Goal: Task Accomplishment & Management: Complete application form

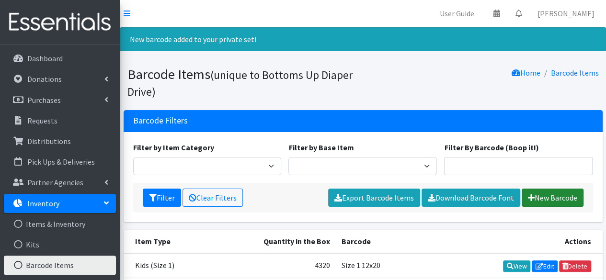
click at [554, 195] on link "New Barcode" at bounding box center [553, 198] width 62 height 18
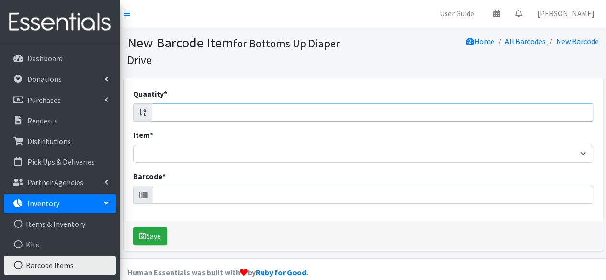
click at [239, 113] on input "Quantity *" at bounding box center [373, 113] width 442 height 18
click at [523, 116] on input "Quantity *" at bounding box center [373, 113] width 442 height 18
type input "29"
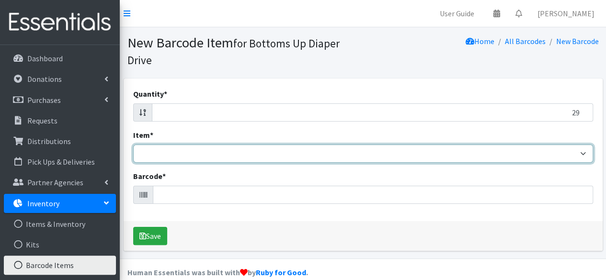
click at [442, 156] on select "Kids L/XL (60-125 lbs) Kids (Newborn) Kids (Preemie) Kids Pull-Ups Kids Pull-Up…" at bounding box center [363, 154] width 460 height 18
select select "4769"
click at [133, 145] on select "Kids L/XL (60-125 lbs) Kids (Newborn) Kids (Preemie) Kids Pull-Ups Kids Pull-Up…" at bounding box center [363, 154] width 460 height 18
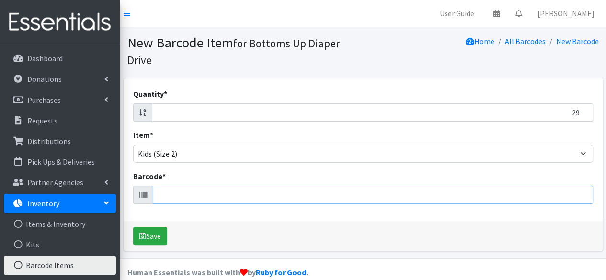
click at [234, 198] on input "Barcode *" at bounding box center [373, 195] width 441 height 18
type input "037000828426"
click at [133, 227] on button "Save" at bounding box center [150, 236] width 34 height 18
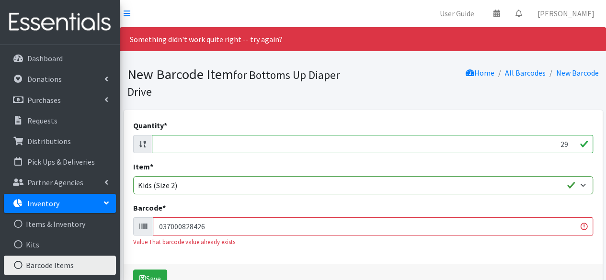
click at [178, 227] on input "037000828426" at bounding box center [373, 227] width 441 height 18
click at [493, 144] on input "29" at bounding box center [373, 144] width 442 height 18
type input "37"
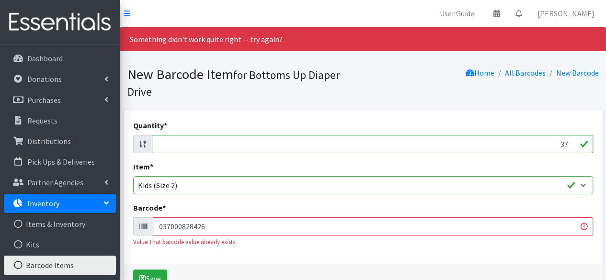
click at [187, 229] on input "037000828426" at bounding box center [373, 227] width 441 height 18
type input "037000862093"
click at [133, 270] on button "Save" at bounding box center [150, 279] width 34 height 18
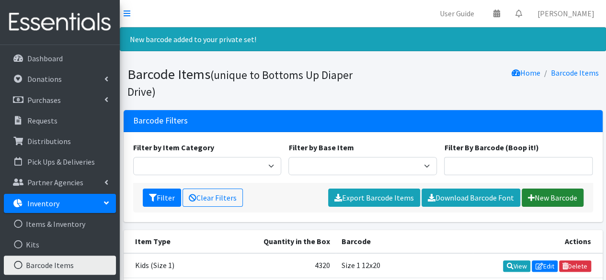
click at [543, 195] on link "New Barcode" at bounding box center [553, 198] width 62 height 18
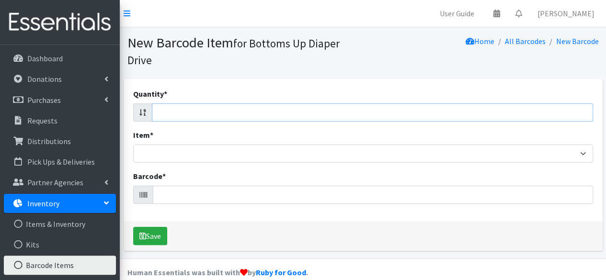
click at [427, 113] on input "Quantity *" at bounding box center [373, 113] width 442 height 18
type input "37"
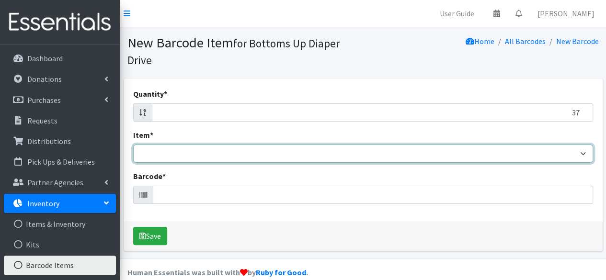
click at [323, 158] on select "Kids L/XL (60-125 lbs) Kids (Newborn) Kids (Preemie) Kids Pull-Ups Kids Pull-Up…" at bounding box center [363, 154] width 460 height 18
select select "4769"
click at [133, 145] on select "Kids L/XL (60-125 lbs) Kids (Newborn) Kids (Preemie) Kids Pull-Ups Kids Pull-Up…" at bounding box center [363, 154] width 460 height 18
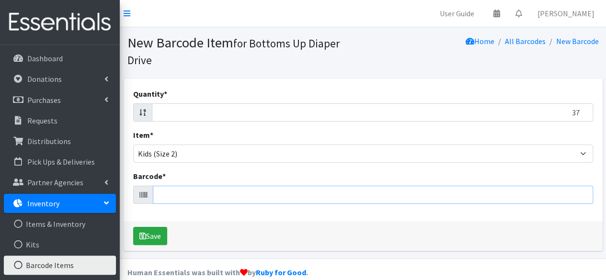
click at [211, 198] on input "Barcode *" at bounding box center [373, 195] width 441 height 18
type input "041260020858"
click at [133, 227] on button "Save" at bounding box center [150, 236] width 34 height 18
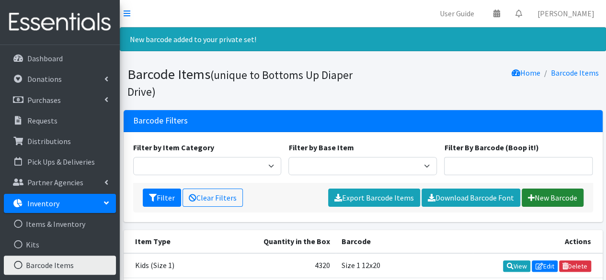
click at [548, 194] on link "New Barcode" at bounding box center [553, 198] width 62 height 18
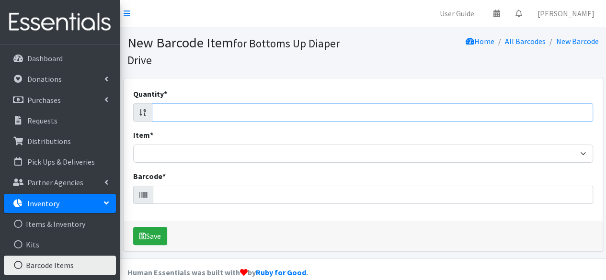
click at [487, 112] on input "Quantity *" at bounding box center [373, 113] width 442 height 18
type input "37"
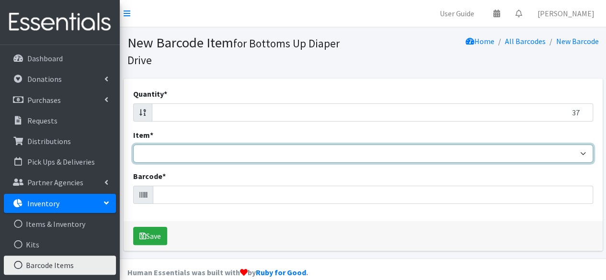
click at [421, 158] on select "Kids L/XL (60-125 lbs) Kids (Newborn) Kids (Preemie) Kids Pull-Ups Kids Pull-Up…" at bounding box center [363, 154] width 460 height 18
select select "4769"
click at [133, 145] on select "Kids L/XL (60-125 lbs) Kids (Newborn) Kids (Preemie) Kids Pull-Ups Kids Pull-Up…" at bounding box center [363, 154] width 460 height 18
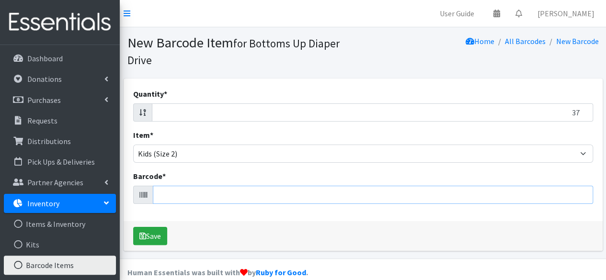
click at [249, 196] on input "Barcode *" at bounding box center [373, 195] width 441 height 18
type input "195464479322"
click at [133, 227] on button "Save" at bounding box center [150, 236] width 34 height 18
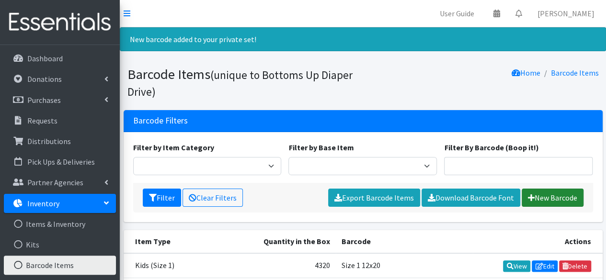
click at [529, 201] on icon at bounding box center [531, 198] width 7 height 8
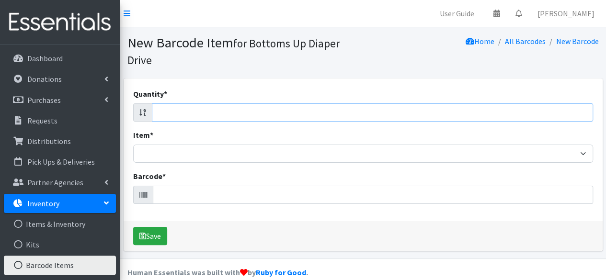
click at [255, 109] on input "Quantity *" at bounding box center [373, 113] width 442 height 18
type input "37"
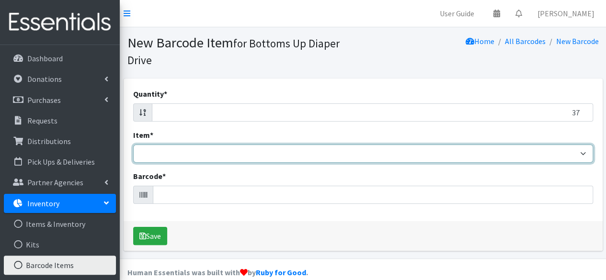
click at [207, 157] on select "Kids L/XL (60-125 lbs) Kids (Newborn) Kids (Preemie) Kids Pull-Ups Kids Pull-Up…" at bounding box center [363, 154] width 460 height 18
select select "4769"
click at [133, 145] on select "Kids L/XL (60-125 lbs) Kids (Newborn) Kids (Preemie) Kids Pull-Ups Kids Pull-Up…" at bounding box center [363, 154] width 460 height 18
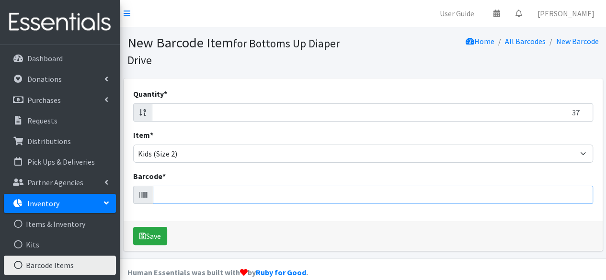
click at [188, 195] on input "Barcode *" at bounding box center [373, 195] width 441 height 18
type input "032251971402"
click at [133, 227] on button "Save" at bounding box center [150, 236] width 34 height 18
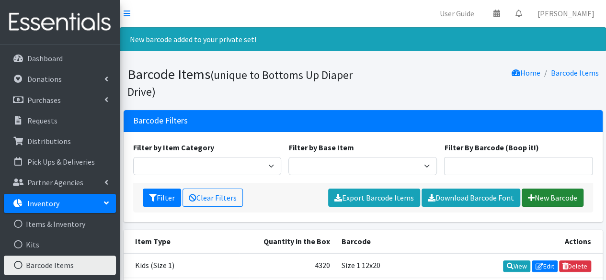
click at [549, 194] on link "New Barcode" at bounding box center [553, 198] width 62 height 18
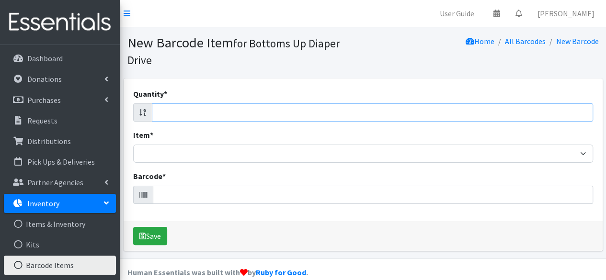
click at [462, 110] on input "Quantity *" at bounding box center [373, 113] width 442 height 18
type input "34"
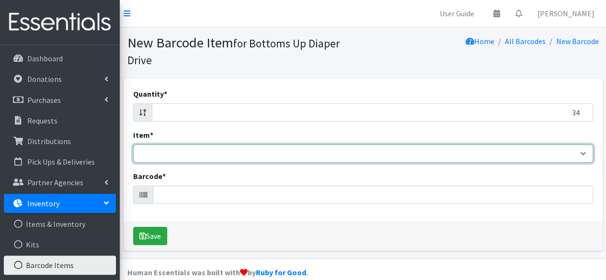
click at [405, 155] on select "Kids L/XL (60-125 lbs) Kids (Newborn) Kids (Preemie) Kids Pull-Ups Kids Pull-Up…" at bounding box center [363, 154] width 460 height 18
select select "4769"
click at [133, 145] on select "Kids L/XL (60-125 lbs) Kids (Newborn) Kids (Preemie) Kids Pull-Ups Kids Pull-Up…" at bounding box center [363, 154] width 460 height 18
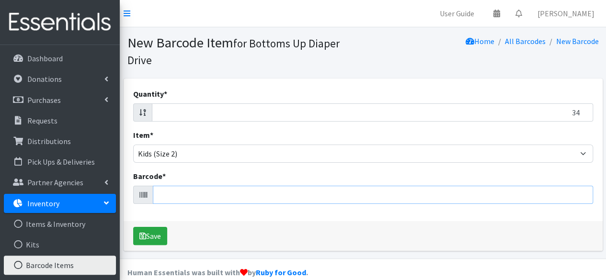
click at [289, 194] on input "Barcode *" at bounding box center [373, 195] width 441 height 18
type input "036000514698"
click at [133, 227] on button "Save" at bounding box center [150, 236] width 34 height 18
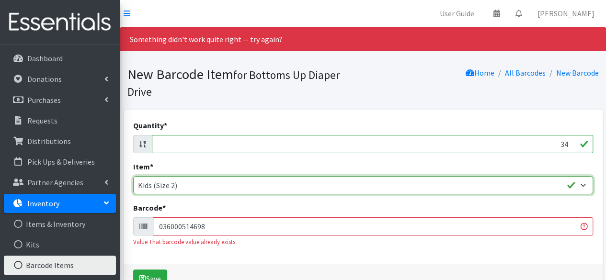
click at [211, 186] on select "Kids L/XL (60-125 lbs) Kids (Newborn) Kids (Preemie) Kids Pull-Ups Kids Pull-Up…" at bounding box center [363, 185] width 460 height 18
select select "4756"
click at [133, 176] on select "Kids L/XL (60-125 lbs) Kids (Newborn) Kids (Preemie) Kids Pull-Ups Kids Pull-Up…" at bounding box center [363, 185] width 460 height 18
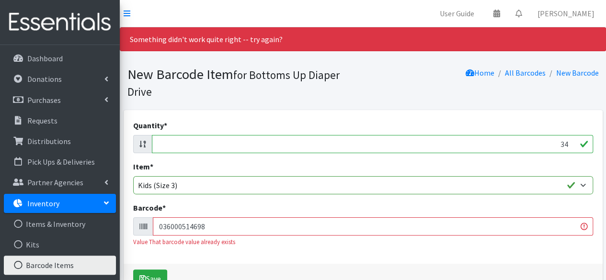
click at [547, 146] on input "34" at bounding box center [373, 144] width 442 height 18
type input "31"
click at [423, 229] on input "036000514698" at bounding box center [373, 227] width 441 height 18
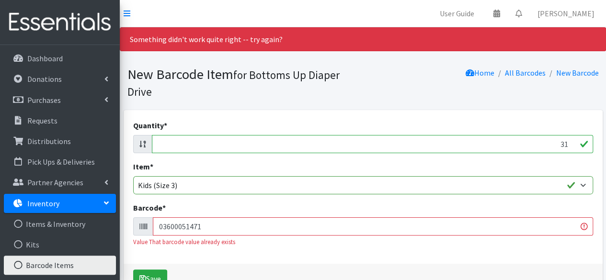
type input "036000514711"
click at [133, 270] on button "Save" at bounding box center [150, 279] width 34 height 18
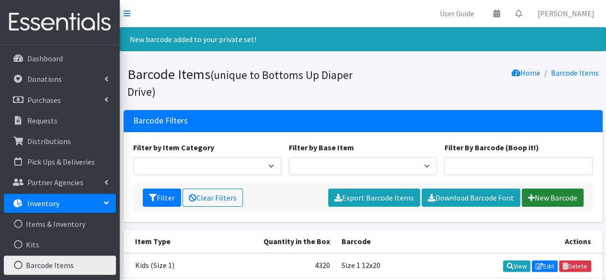
click at [537, 201] on link "New Barcode" at bounding box center [553, 198] width 62 height 18
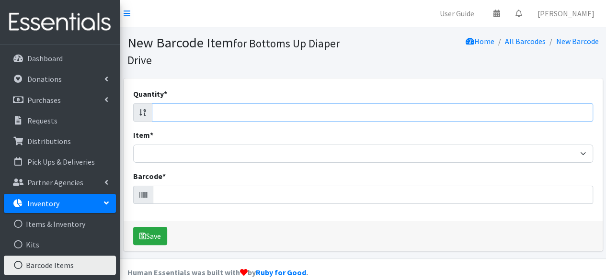
click at [270, 113] on input "Quantity *" at bounding box center [373, 113] width 442 height 18
type input "32"
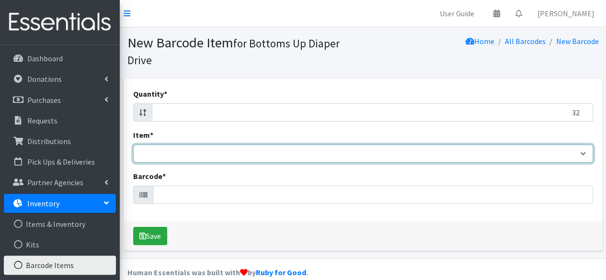
click at [237, 153] on select "Kids L/XL (60-125 lbs) Kids (Newborn) Kids (Preemie) Kids Pull-Ups Kids Pull-Up…" at bounding box center [363, 154] width 460 height 18
select select "4769"
click at [133, 145] on select "Kids L/XL (60-125 lbs) Kids (Newborn) Kids (Preemie) Kids Pull-Ups Kids Pull-Up…" at bounding box center [363, 154] width 460 height 18
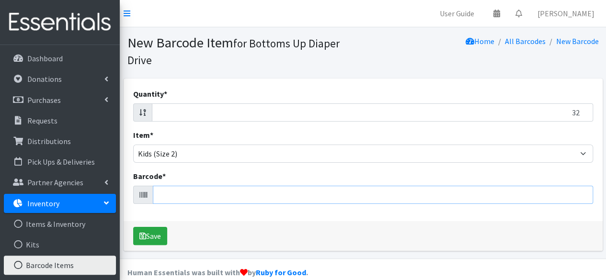
click at [191, 197] on input "Barcode *" at bounding box center [373, 195] width 441 height 18
type input "850004427682"
click at [133, 227] on button "Save" at bounding box center [150, 236] width 34 height 18
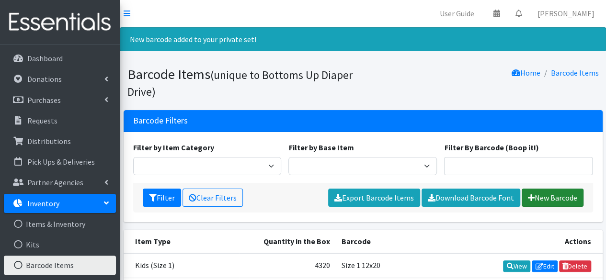
click at [536, 198] on link "New Barcode" at bounding box center [553, 198] width 62 height 18
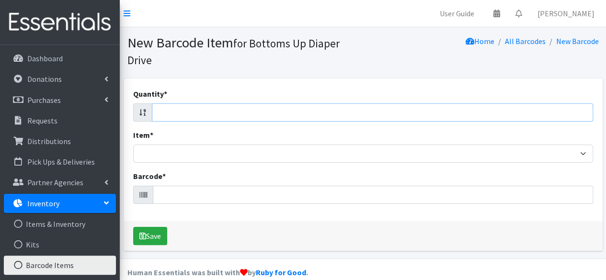
click at [235, 113] on input "Quantity *" at bounding box center [373, 113] width 442 height 18
type input "32"
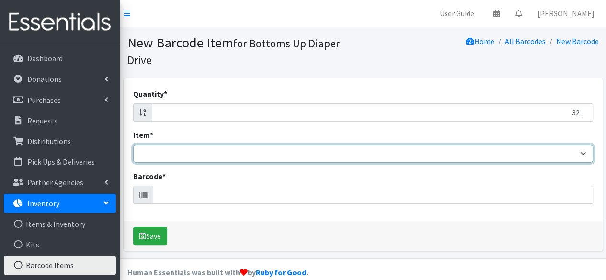
click at [213, 156] on select "Kids L/XL (60-125 lbs) Kids (Newborn) Kids (Preemie) Kids Pull-Ups Kids Pull-Up…" at bounding box center [363, 154] width 460 height 18
select select "4769"
click at [133, 145] on select "Kids L/XL (60-125 lbs) Kids (Newborn) Kids (Preemie) Kids Pull-Ups Kids Pull-Up…" at bounding box center [363, 154] width 460 height 18
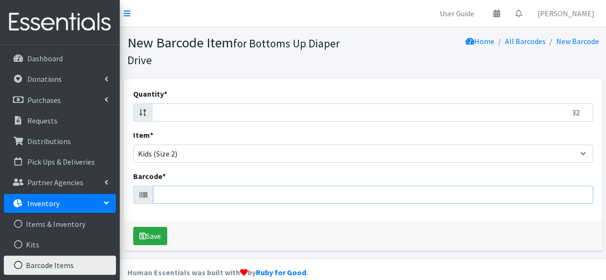
click at [185, 198] on input "Barcode *" at bounding box center [373, 195] width 441 height 18
type input "816645027018"
click at [133, 227] on button "Save" at bounding box center [150, 236] width 34 height 18
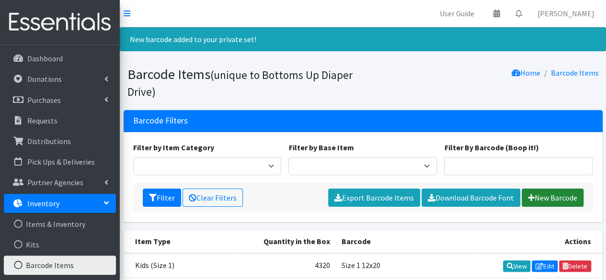
click at [555, 197] on link "New Barcode" at bounding box center [553, 198] width 62 height 18
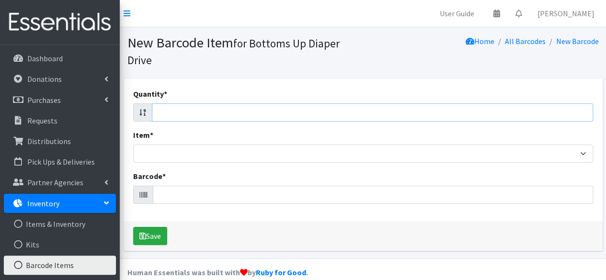
click at [480, 110] on input "Quantity *" at bounding box center [373, 113] width 442 height 18
type input "32"
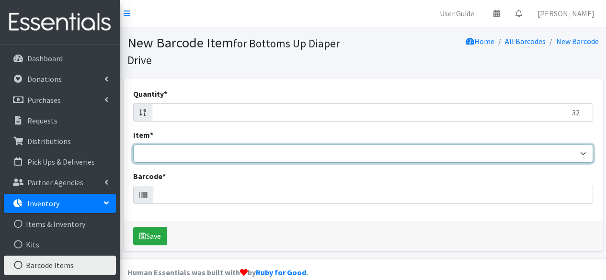
click at [346, 155] on select "Kids L/XL (60-125 lbs) Kids (Newborn) Kids (Preemie) Kids Pull-Ups Kids Pull-Up…" at bounding box center [363, 154] width 460 height 18
select select "4769"
click at [133, 145] on select "Kids L/XL (60-125 lbs) Kids (Newborn) Kids (Preemie) Kids Pull-Ups Kids Pull-Up…" at bounding box center [363, 154] width 460 height 18
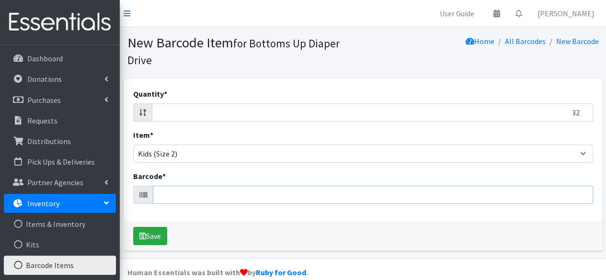
click at [293, 194] on input "Barcode *" at bounding box center [373, 195] width 441 height 18
type input "810425031097"
click at [133, 227] on button "Save" at bounding box center [150, 236] width 34 height 18
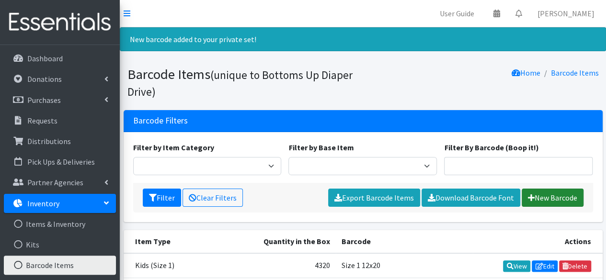
click at [556, 203] on link "New Barcode" at bounding box center [553, 198] width 62 height 18
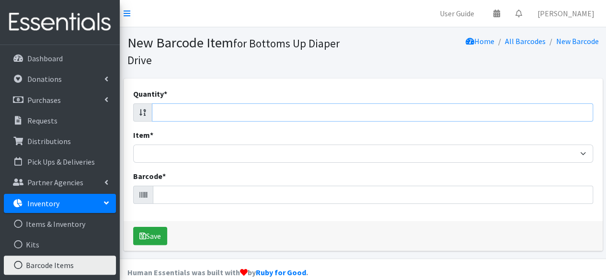
click at [514, 116] on input "Quantity *" at bounding box center [373, 113] width 442 height 18
type input "32"
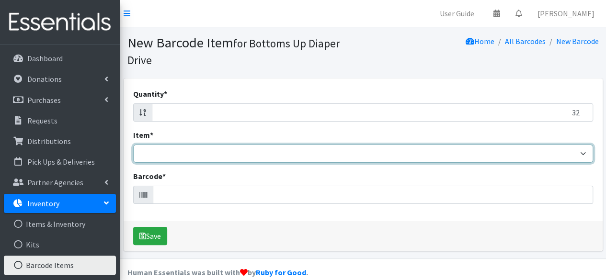
click at [478, 156] on select "Kids L/XL (60-125 lbs) Kids (Newborn) Kids (Preemie) Kids Pull-Ups Kids Pull-Up…" at bounding box center [363, 154] width 460 height 18
select select "4769"
click at [133, 145] on select "Kids L/XL (60-125 lbs) Kids (Newborn) Kids (Preemie) Kids Pull-Ups Kids Pull-Up…" at bounding box center [363, 154] width 460 height 18
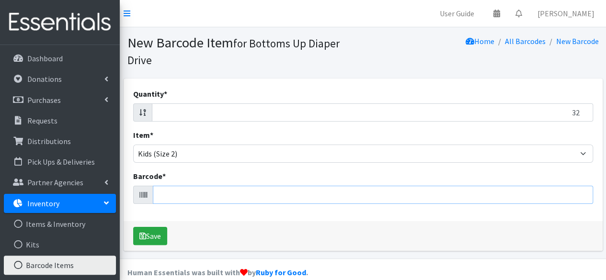
click at [245, 195] on input "Barcode *" at bounding box center [373, 195] width 441 height 18
type input "850004427682"
click at [133, 227] on button "Save" at bounding box center [150, 236] width 34 height 18
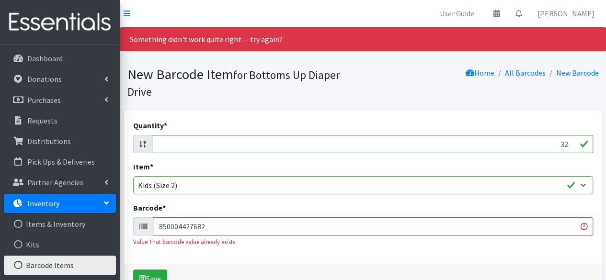
click at [244, 230] on input "850004427682" at bounding box center [373, 227] width 441 height 18
type input "810066970427"
click at [133, 270] on button "Save" at bounding box center [150, 279] width 34 height 18
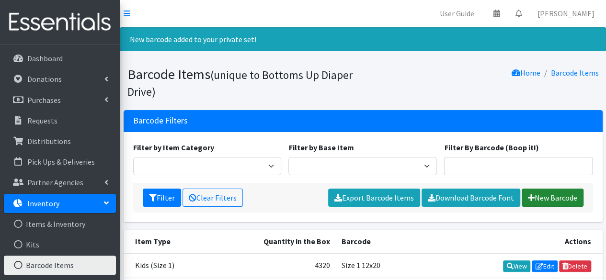
click at [536, 198] on link "New Barcode" at bounding box center [553, 198] width 62 height 18
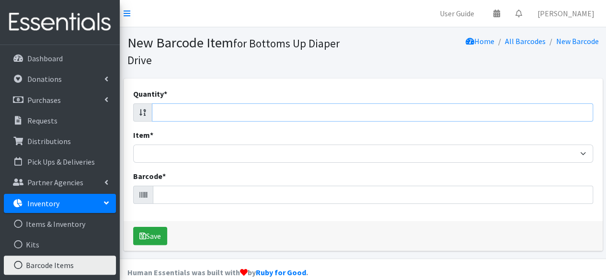
click at [506, 117] on input "Quantity *" at bounding box center [373, 113] width 442 height 18
type input "36"
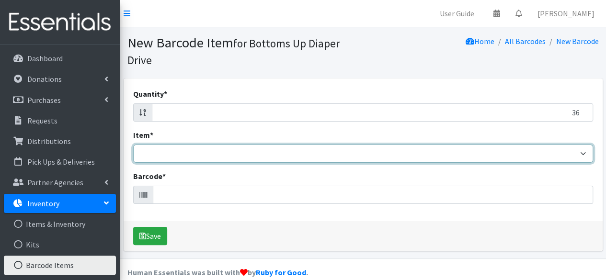
click at [318, 158] on select "Kids L/XL (60-125 lbs) Kids (Newborn) Kids (Preemie) Kids Pull-Ups Kids Pull-Up…" at bounding box center [363, 154] width 460 height 18
select select "4769"
click at [133, 145] on select "Kids L/XL (60-125 lbs) Kids (Newborn) Kids (Preemie) Kids Pull-Ups Kids Pull-Up…" at bounding box center [363, 154] width 460 height 18
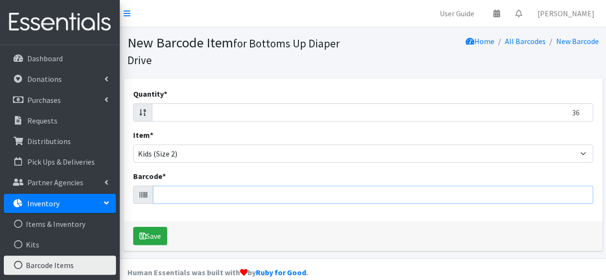
click at [198, 197] on input "Barcode *" at bounding box center [373, 195] width 441 height 18
type input "079893004150"
click at [133, 227] on button "Save" at bounding box center [150, 236] width 34 height 18
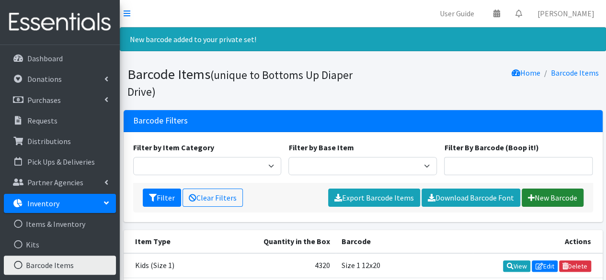
click at [556, 194] on link "New Barcode" at bounding box center [553, 198] width 62 height 18
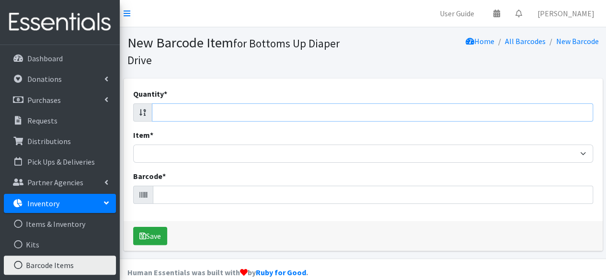
click at [288, 110] on input "Quantity *" at bounding box center [373, 113] width 442 height 18
type input "37"
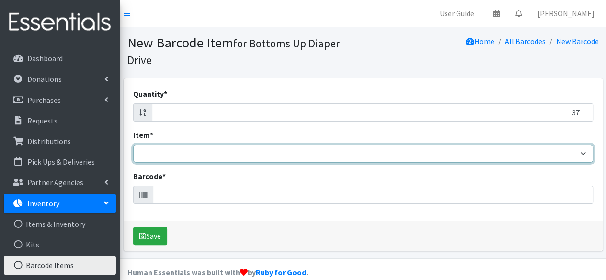
click at [247, 157] on select "Kids L/XL (60-125 lbs) Kids (Newborn) Kids (Preemie) Kids Pull-Ups Kids Pull-Up…" at bounding box center [363, 154] width 460 height 18
select select "4769"
click at [133, 145] on select "Kids L/XL (60-125 lbs) Kids (Newborn) Kids (Preemie) Kids Pull-Ups Kids Pull-Up…" at bounding box center [363, 154] width 460 height 18
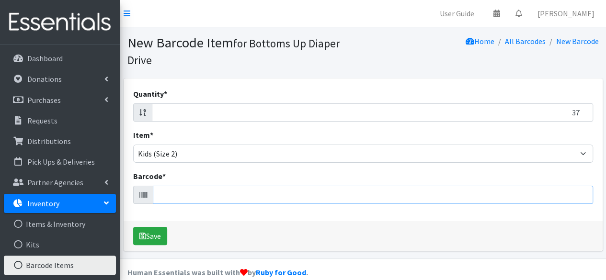
click at [192, 193] on input "Barcode *" at bounding box center [373, 195] width 441 height 18
type input "041260013355"
click at [133, 227] on button "Save" at bounding box center [150, 236] width 34 height 18
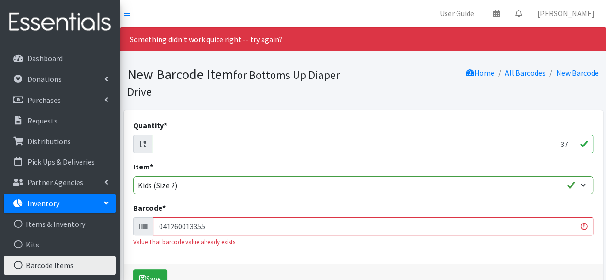
click at [263, 145] on input "37" at bounding box center [373, 144] width 442 height 18
type input "29"
click at [194, 230] on input "041260013355" at bounding box center [373, 227] width 441 height 18
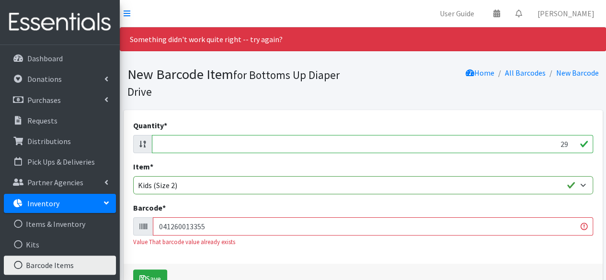
click at [194, 230] on input "041260013355" at bounding box center [373, 227] width 441 height 18
type input "036000496970"
click at [133, 270] on button "Save" at bounding box center [150, 279] width 34 height 18
click at [256, 147] on input "29" at bounding box center [373, 144] width 442 height 18
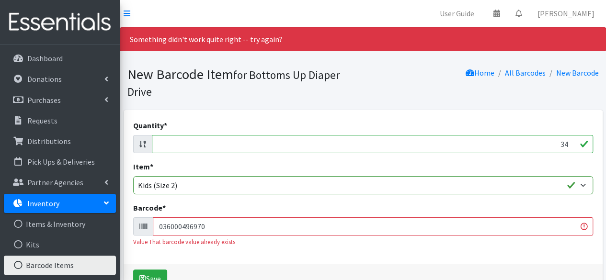
type input "34"
click at [204, 227] on input "036000496970" at bounding box center [373, 227] width 441 height 18
type input "086679510132"
click at [133, 270] on button "Save" at bounding box center [150, 279] width 34 height 18
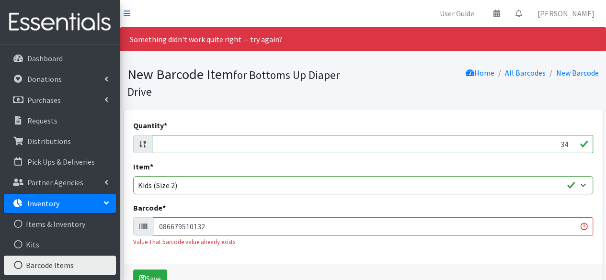
click at [354, 141] on input "34" at bounding box center [373, 144] width 442 height 18
type input "40"
click at [326, 228] on input "086679510132" at bounding box center [373, 227] width 441 height 18
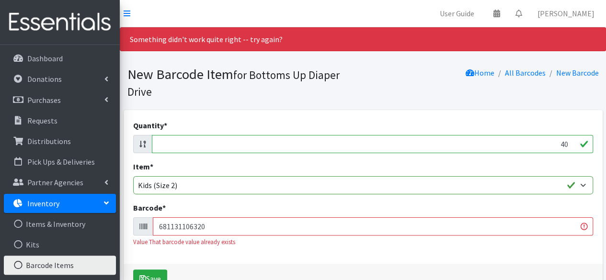
type input "681131106320"
click at [133, 270] on button "Save" at bounding box center [150, 279] width 34 height 18
click at [471, 142] on input "40" at bounding box center [373, 144] width 442 height 18
type input "34"
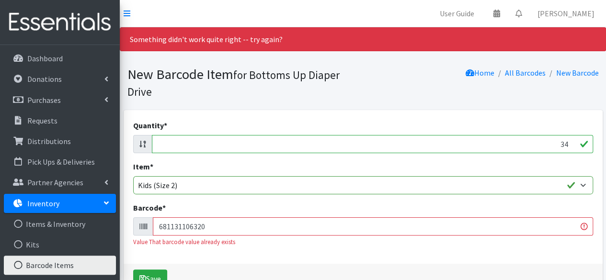
click at [185, 225] on input "681131106320" at bounding box center [373, 227] width 441 height 18
type input "086679510132"
click at [133, 270] on button "Save" at bounding box center [150, 279] width 34 height 18
click at [185, 225] on input "086679510132" at bounding box center [373, 227] width 441 height 18
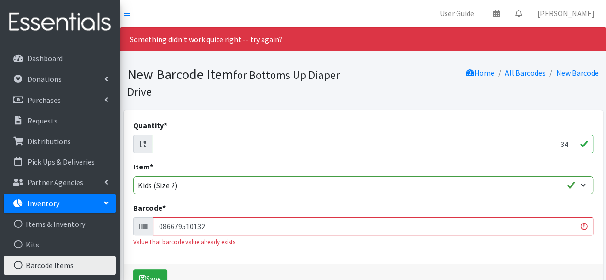
click at [185, 225] on input "086679510132" at bounding box center [373, 227] width 441 height 18
type input "036000514698"
click at [133, 270] on button "Save" at bounding box center [150, 279] width 34 height 18
click at [284, 144] on input "34" at bounding box center [373, 144] width 442 height 18
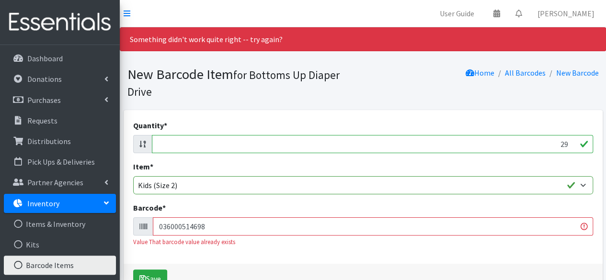
type input "29"
click at [219, 230] on input "036000514698" at bounding box center [373, 227] width 441 height 18
type input "036000496970"
click at [133, 270] on button "Save" at bounding box center [150, 279] width 34 height 18
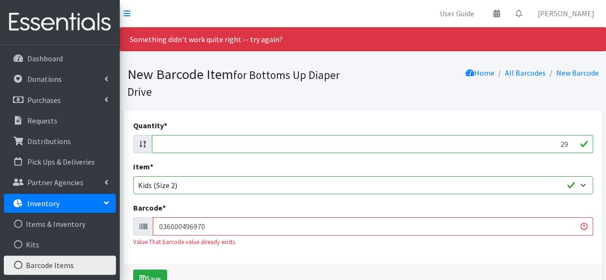
click at [402, 142] on input "29" at bounding box center [373, 144] width 442 height 18
type input "31"
click at [268, 229] on input "036000496970" at bounding box center [373, 227] width 441 height 18
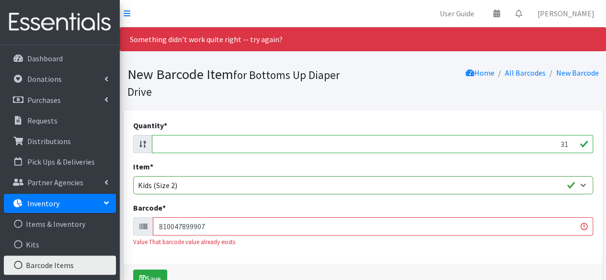
type input "810047899907"
click at [133, 270] on button "Save" at bounding box center [150, 279] width 34 height 18
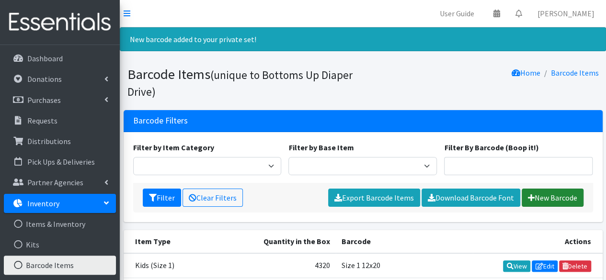
click at [532, 194] on icon at bounding box center [531, 198] width 7 height 8
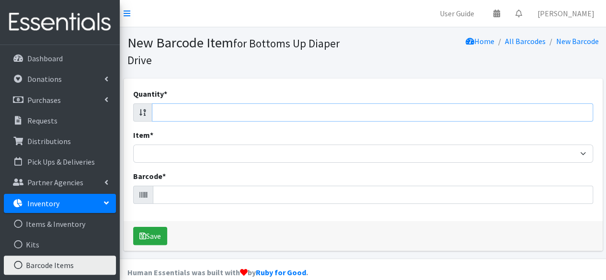
click at [372, 113] on input "Quantity *" at bounding box center [373, 113] width 442 height 18
type input "40"
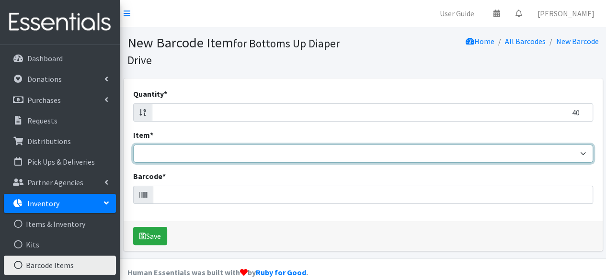
click at [280, 153] on select "Kids L/XL (60-125 lbs) Kids (Newborn) Kids (Preemie) Kids Pull-Ups Kids Pull-Up…" at bounding box center [363, 154] width 460 height 18
select select "4769"
click at [133, 145] on select "Kids L/XL (60-125 lbs) Kids (Newborn) Kids (Preemie) Kids Pull-Ups Kids Pull-Up…" at bounding box center [363, 154] width 460 height 18
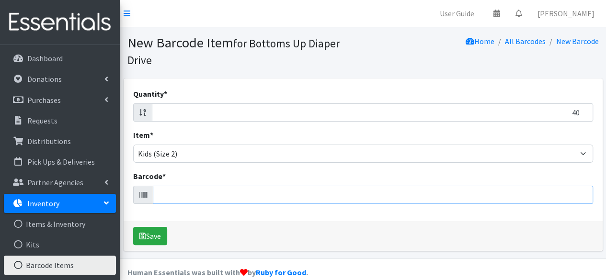
click at [169, 197] on input "Barcode *" at bounding box center [373, 195] width 441 height 18
type input "037000859239"
click at [133, 227] on button "Save" at bounding box center [150, 236] width 34 height 18
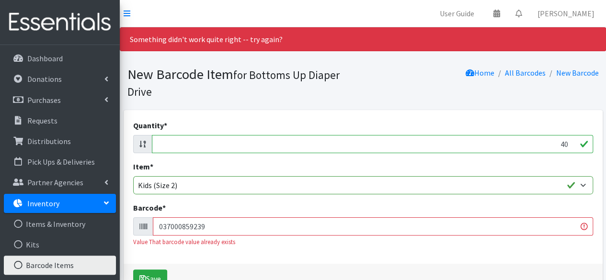
click at [176, 227] on input "037000859239" at bounding box center [373, 227] width 441 height 18
type input "037000859239"
click at [133, 270] on button "Save" at bounding box center [150, 279] width 34 height 18
click at [426, 143] on input "40" at bounding box center [373, 144] width 442 height 18
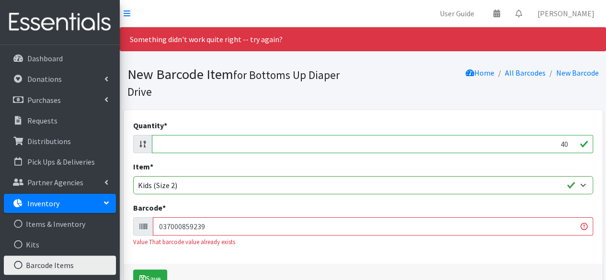
click at [426, 143] on input "40" at bounding box center [373, 144] width 442 height 18
type input "25"
click at [200, 228] on input "037000859239" at bounding box center [373, 227] width 441 height 18
type input "090891952137"
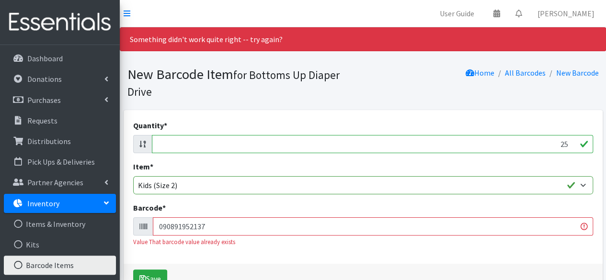
click at [133, 270] on button "Save" at bounding box center [150, 279] width 34 height 18
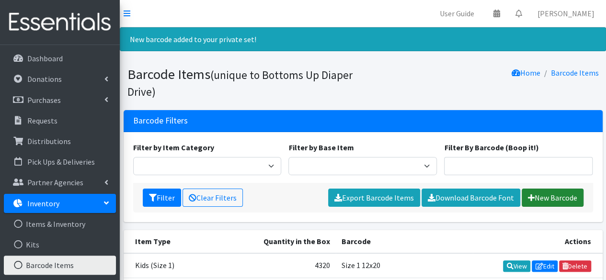
click at [544, 197] on link "New Barcode" at bounding box center [553, 198] width 62 height 18
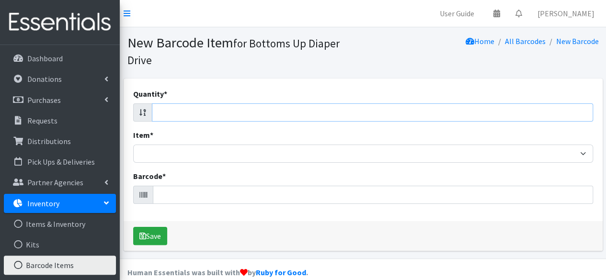
click at [258, 109] on input "Quantity *" at bounding box center [373, 113] width 442 height 18
type input "31"
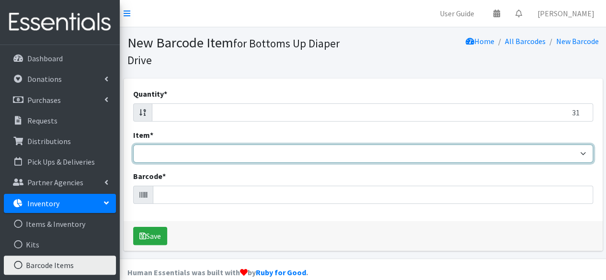
click at [203, 152] on select "Kids L/XL (60-125 lbs) Kids (Newborn) Kids (Preemie) Kids Pull-Ups Kids Pull-Up…" at bounding box center [363, 154] width 460 height 18
select select "4769"
click at [133, 145] on select "Kids L/XL (60-125 lbs) Kids (Newborn) Kids (Preemie) Kids Pull-Ups Kids Pull-Up…" at bounding box center [363, 154] width 460 height 18
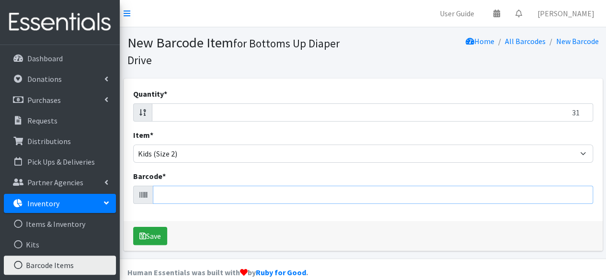
click at [179, 198] on input "Barcode *" at bounding box center [373, 195] width 441 height 18
type input "037000790174"
click at [133, 227] on button "Save" at bounding box center [150, 236] width 34 height 18
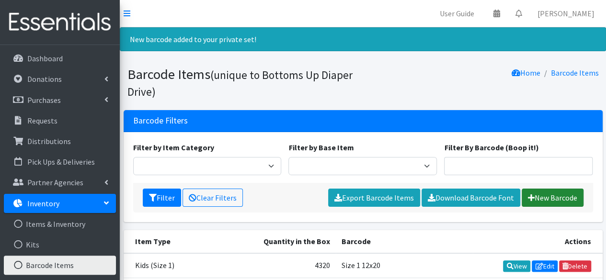
click at [543, 196] on link "New Barcode" at bounding box center [553, 198] width 62 height 18
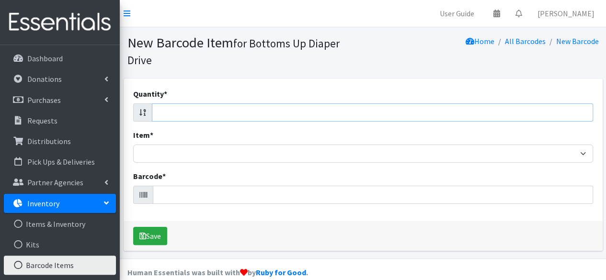
click at [273, 115] on input "Quantity *" at bounding box center [373, 113] width 442 height 18
type input "29"
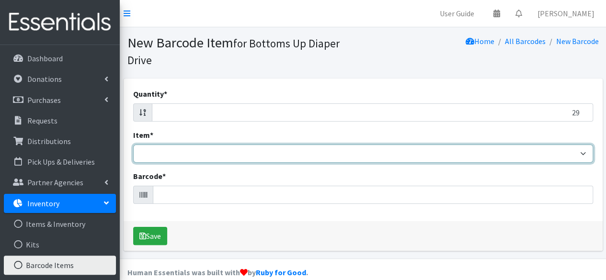
click at [204, 153] on select "Kids L/XL (60-125 lbs) Kids (Newborn) Kids (Preemie) Kids Pull-Ups Kids Pull-Up…" at bounding box center [363, 154] width 460 height 18
select select "4769"
click at [133, 145] on select "Kids L/XL (60-125 lbs) Kids (Newborn) Kids (Preemie) Kids Pull-Ups Kids Pull-Up…" at bounding box center [363, 154] width 460 height 18
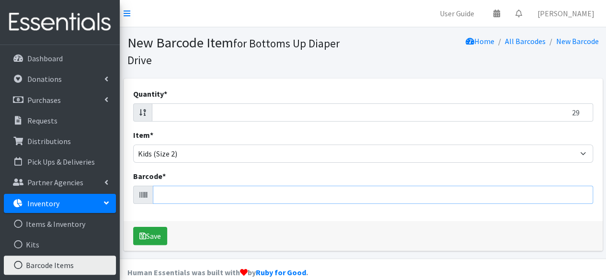
click at [188, 199] on input "Barcode *" at bounding box center [373, 195] width 441 height 18
type input "037000828426"
click at [133, 227] on button "Save" at bounding box center [150, 236] width 34 height 18
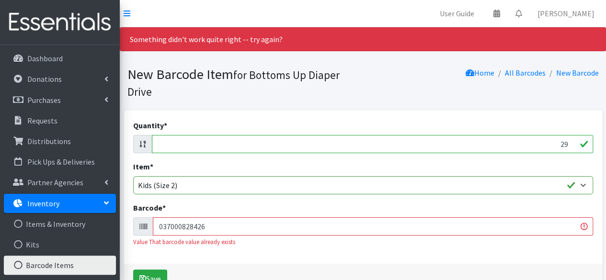
click at [255, 149] on input "29" at bounding box center [373, 144] width 442 height 18
type input "34"
click at [185, 224] on input "037000828426" at bounding box center [373, 227] width 441 height 18
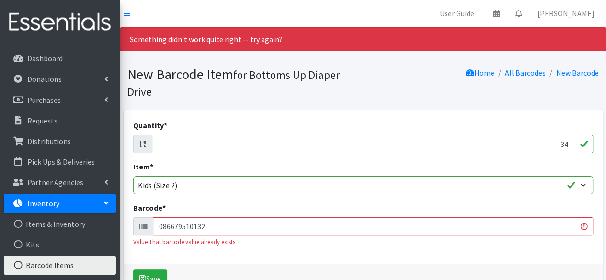
type input "086679510132"
click at [133, 270] on button "Save" at bounding box center [150, 279] width 34 height 18
click at [200, 142] on input "34" at bounding box center [373, 144] width 442 height 18
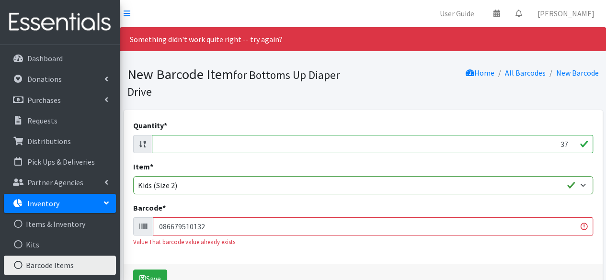
type input "37"
click at [182, 227] on input "086679510132" at bounding box center [373, 227] width 441 height 18
type input "041260020858"
click at [133, 270] on button "Save" at bounding box center [150, 279] width 34 height 18
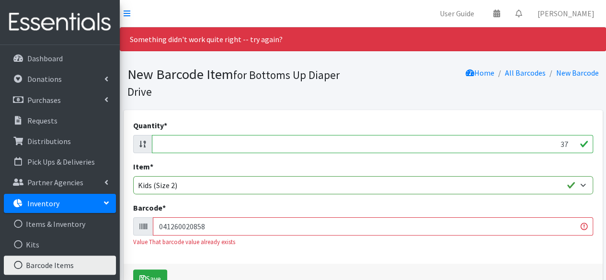
drag, startPoint x: 228, startPoint y: 200, endPoint x: 178, endPoint y: 226, distance: 56.2
click at [178, 226] on div "Quantity * 37 Item * Kids L/XL (60-125 lbs) Kids (Newborn) Kids (Preemie) Kids …" at bounding box center [363, 187] width 479 height 154
click at [178, 226] on input "041260020858" at bounding box center [373, 227] width 441 height 18
type input "041260013355"
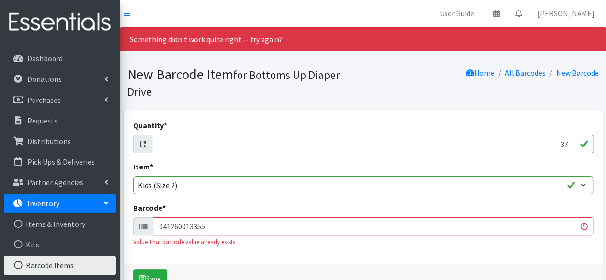
click at [133, 270] on button "Save" at bounding box center [150, 279] width 34 height 18
click at [313, 140] on input "37" at bounding box center [373, 144] width 442 height 18
type input "40"
click at [210, 230] on input "041260013355" at bounding box center [373, 227] width 441 height 18
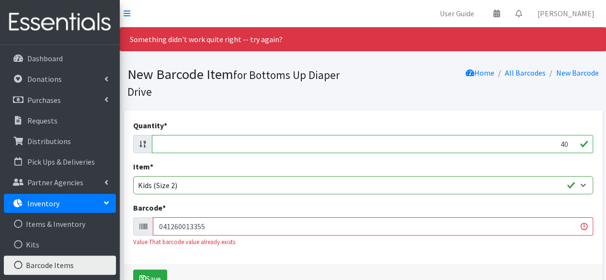
click at [210, 230] on input "041260013355" at bounding box center [373, 227] width 441 height 18
type input "681131106320"
click at [133, 270] on button "Save" at bounding box center [150, 279] width 34 height 18
click at [379, 144] on input "40" at bounding box center [373, 144] width 442 height 18
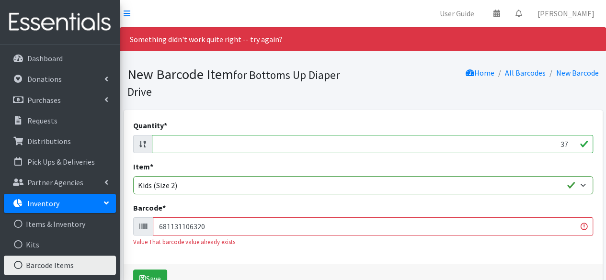
type input "37"
click at [193, 228] on input "681131106320" at bounding box center [373, 227] width 441 height 18
type input "036800462168"
click at [133, 270] on button "Save" at bounding box center [150, 279] width 34 height 18
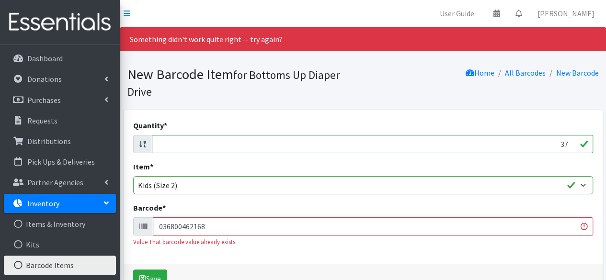
click at [355, 140] on input "37" at bounding box center [373, 144] width 442 height 18
type input "29"
click at [257, 225] on input "036800462168" at bounding box center [373, 227] width 441 height 18
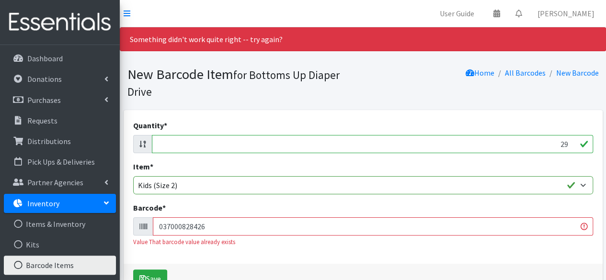
type input "037000828426"
click at [133, 270] on button "Save" at bounding box center [150, 279] width 34 height 18
click at [199, 226] on input "037000828426" at bounding box center [373, 227] width 441 height 18
type input "036000496970"
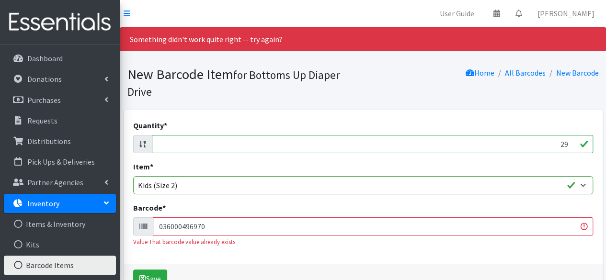
click at [133, 270] on button "Save" at bounding box center [150, 279] width 34 height 18
click at [253, 144] on input "29" at bounding box center [373, 144] width 442 height 18
type input "112"
click at [230, 231] on input "036000496970" at bounding box center [373, 227] width 441 height 18
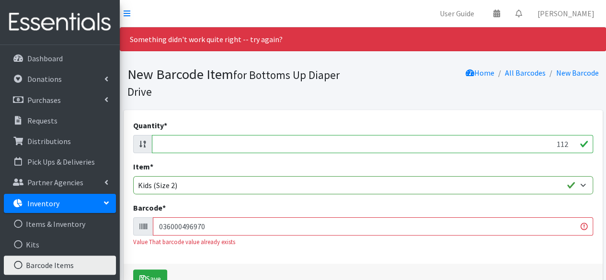
click at [230, 231] on input "036000496970" at bounding box center [373, 227] width 441 height 18
type input "713733235266"
click at [133, 270] on button "Save" at bounding box center [150, 279] width 34 height 18
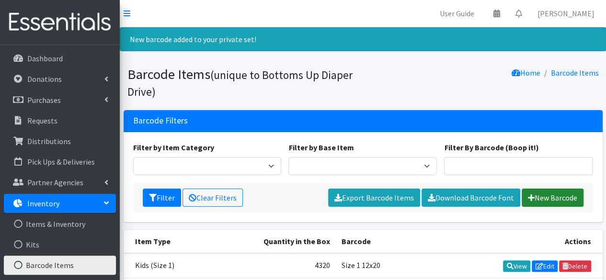
click at [542, 194] on link "New Barcode" at bounding box center [553, 198] width 62 height 18
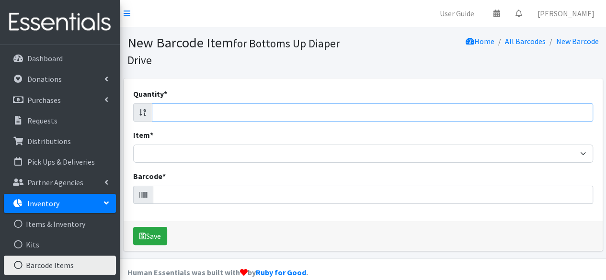
click at [332, 115] on input "Quantity *" at bounding box center [373, 113] width 442 height 18
type input "100"
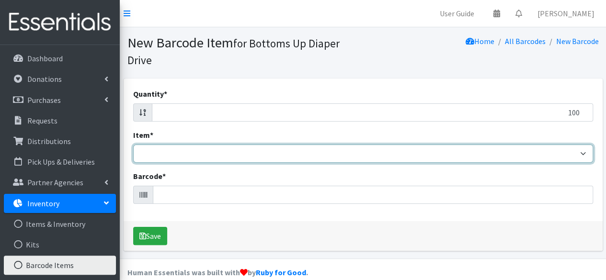
click at [278, 156] on select "Kids L/XL (60-125 lbs) Kids (Newborn) Kids (Preemie) Kids Pull-Ups Kids Pull-Up…" at bounding box center [363, 154] width 460 height 18
select select "4769"
click at [133, 145] on select "Kids L/XL (60-125 lbs) Kids (Newborn) Kids (Preemie) Kids Pull-Ups Kids Pull-Up…" at bounding box center [363, 154] width 460 height 18
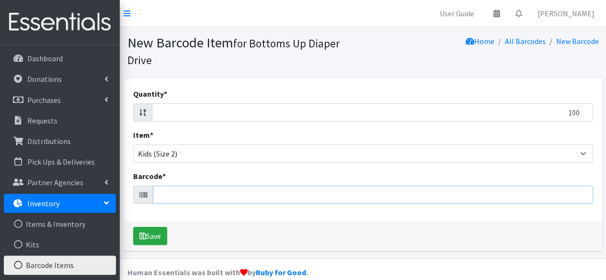
click at [205, 197] on input "Barcode *" at bounding box center [373, 195] width 441 height 18
type input "00036000546460"
click at [133, 227] on button "Save" at bounding box center [150, 236] width 34 height 18
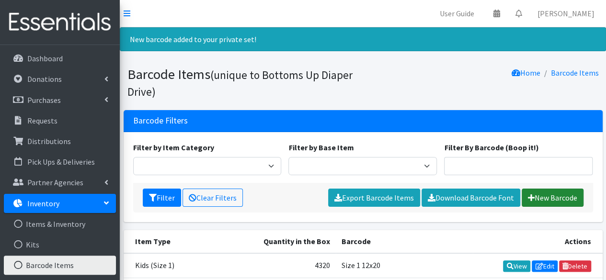
click at [541, 201] on link "New Barcode" at bounding box center [553, 198] width 62 height 18
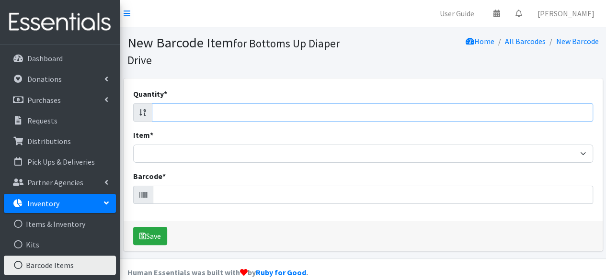
click at [489, 113] on input "Quantity *" at bounding box center [373, 113] width 442 height 18
type input "112"
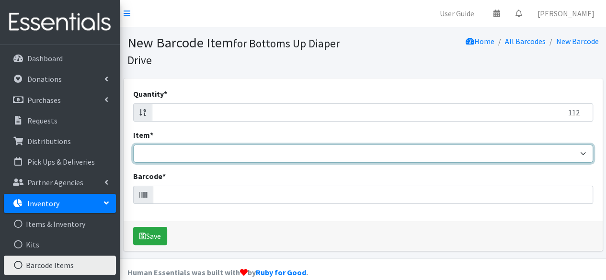
click at [288, 158] on select "Kids L/XL (60-125 lbs) Kids (Newborn) Kids (Preemie) Kids Pull-Ups Kids Pull-Up…" at bounding box center [363, 154] width 460 height 18
select select "4769"
click at [133, 145] on select "Kids L/XL (60-125 lbs) Kids (Newborn) Kids (Preemie) Kids Pull-Ups Kids Pull-Up…" at bounding box center [363, 154] width 460 height 18
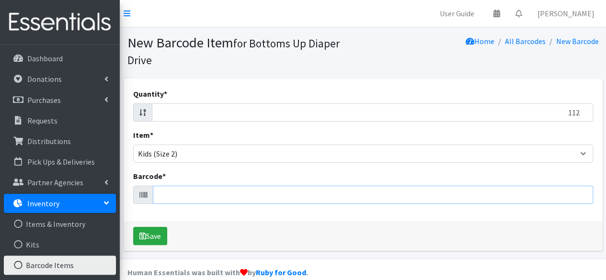
click at [182, 199] on input "Barcode *" at bounding box center [373, 195] width 441 height 18
type input "037000862222"
click at [133, 227] on button "Save" at bounding box center [150, 236] width 34 height 18
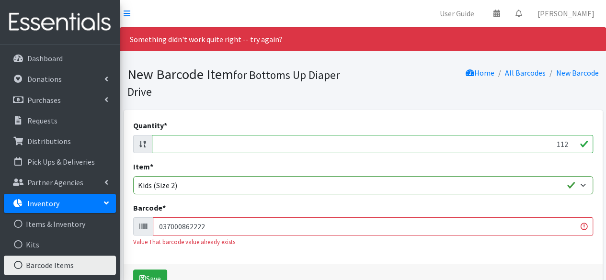
click at [220, 147] on input "112" at bounding box center [373, 144] width 442 height 18
type input "34"
click at [196, 225] on input "037000862222" at bounding box center [373, 227] width 441 height 18
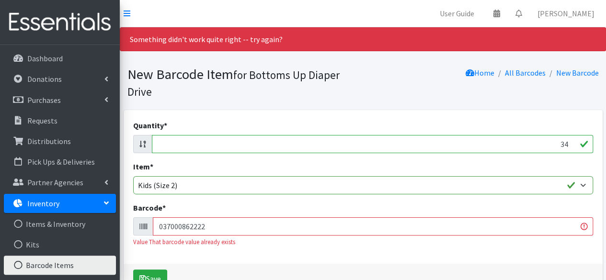
click at [196, 225] on input "037000862222" at bounding box center [373, 227] width 441 height 18
type input "086679510132"
click at [133, 270] on button "Save" at bounding box center [150, 279] width 34 height 18
click at [339, 144] on input "34" at bounding box center [373, 144] width 442 height 18
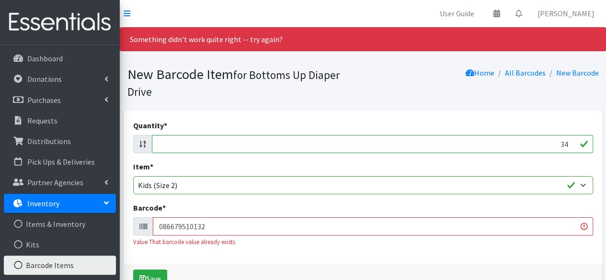
click at [339, 144] on input "34" at bounding box center [373, 144] width 442 height 18
type input "112"
click at [251, 226] on input "086679510132" at bounding box center [373, 227] width 441 height 18
click at [184, 228] on input "Barcode *" at bounding box center [373, 227] width 441 height 18
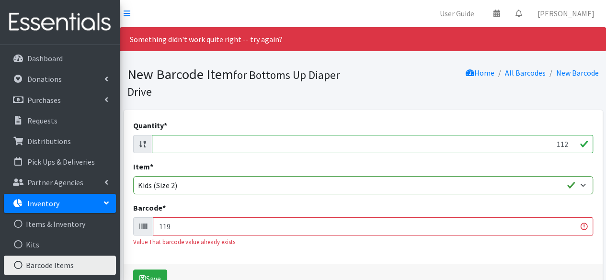
type input "1195"
click at [184, 228] on input "1195" at bounding box center [373, 227] width 441 height 18
click at [161, 221] on input "Barcode *" at bounding box center [373, 227] width 441 height 18
type input "196633911957"
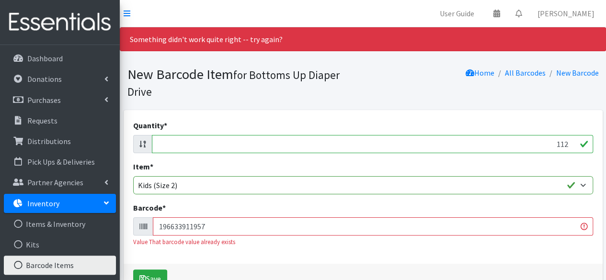
click at [133, 270] on button "Save" at bounding box center [150, 279] width 34 height 18
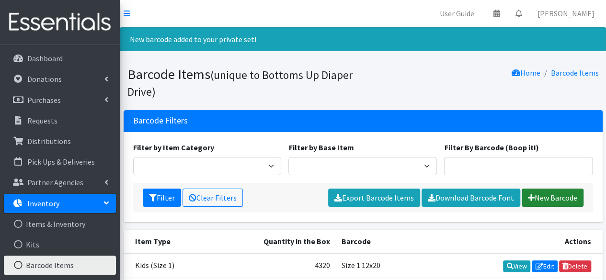
click at [535, 197] on link "New Barcode" at bounding box center [553, 198] width 62 height 18
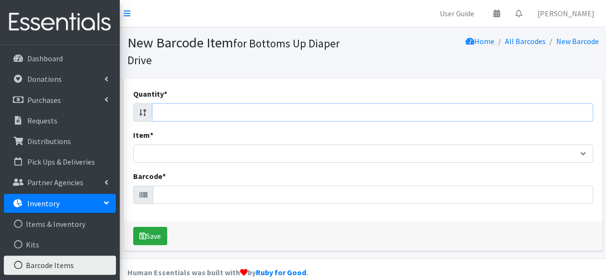
click at [438, 113] on input "Quantity *" at bounding box center [373, 113] width 442 height 18
type input "148"
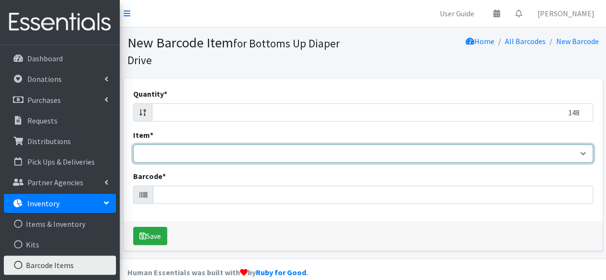
click at [251, 154] on select "Kids L/XL (60-125 lbs) Kids (Newborn) Kids (Preemie) Kids Pull-Ups Kids Pull-Up…" at bounding box center [363, 154] width 460 height 18
select select "4769"
click at [133, 145] on select "Kids L/XL (60-125 lbs) Kids (Newborn) Kids (Preemie) Kids Pull-Ups Kids Pull-Up…" at bounding box center [363, 154] width 460 height 18
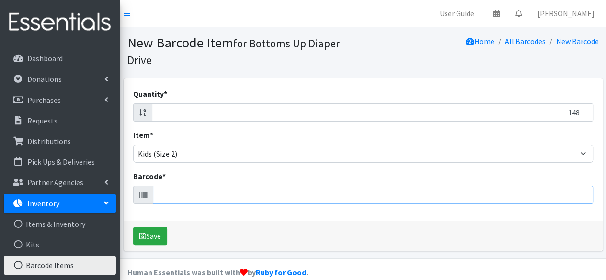
click at [199, 195] on input "Barcode *" at bounding box center [373, 195] width 441 height 18
type input "037000832058"
click at [133, 227] on button "Save" at bounding box center [150, 236] width 34 height 18
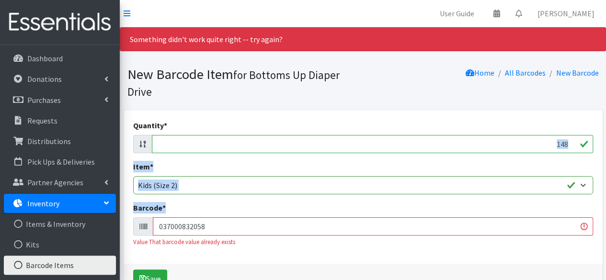
drag, startPoint x: 0, startPoint y: 0, endPoint x: 253, endPoint y: 153, distance: 295.7
click at [253, 153] on div "Quantity * 148 Item * Kids L/XL (60-125 lbs) Kids (Newborn) Kids (Preemie) Kids…" at bounding box center [363, 187] width 479 height 154
click at [254, 142] on input "148" at bounding box center [373, 144] width 442 height 18
type input "29"
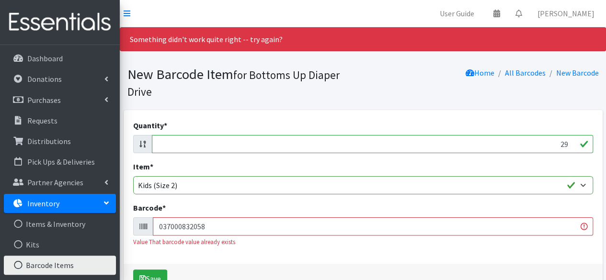
click at [208, 223] on input "037000832058" at bounding box center [373, 227] width 441 height 18
type input "037000828426"
click at [133, 270] on button "Save" at bounding box center [150, 279] width 34 height 18
click at [311, 145] on input "29" at bounding box center [373, 144] width 442 height 18
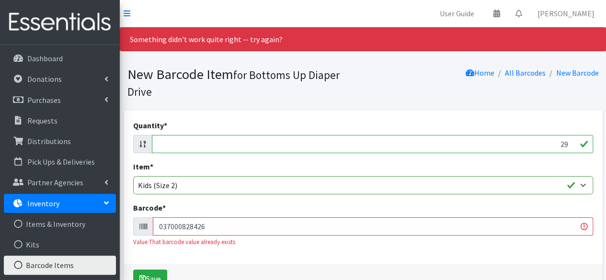
click at [311, 145] on input "29" at bounding box center [373, 144] width 442 height 18
type input "34"
click at [189, 227] on input "037000828426" at bounding box center [373, 227] width 441 height 18
type input "036000514698"
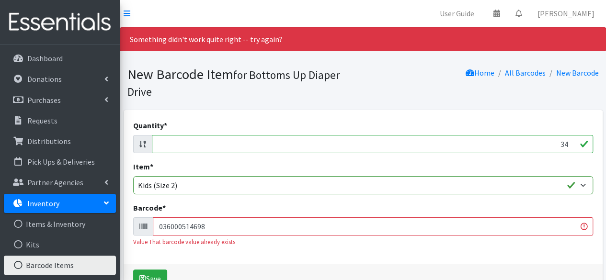
click at [133, 270] on button "Save" at bounding box center [150, 279] width 34 height 18
click at [189, 227] on input "036000514698" at bounding box center [373, 227] width 441 height 18
type input "086679510132"
click at [133, 270] on button "Save" at bounding box center [150, 279] width 34 height 18
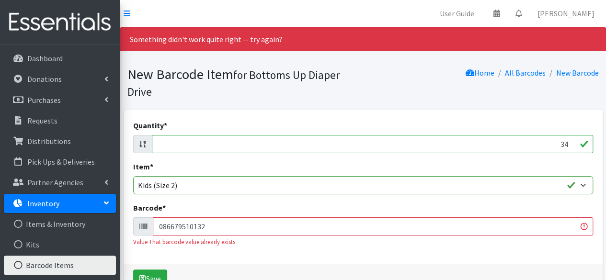
click at [182, 226] on input "086679510132" at bounding box center [373, 227] width 441 height 18
type input "086679510132"
click at [133, 270] on button "Save" at bounding box center [150, 279] width 34 height 18
click at [270, 144] on input "34" at bounding box center [373, 144] width 442 height 18
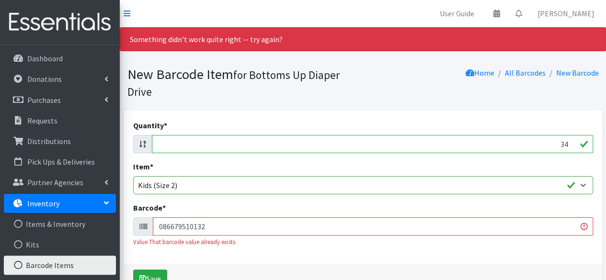
click at [270, 144] on input "34" at bounding box center [373, 144] width 442 height 18
type input "37"
click at [207, 224] on input "086679510132" at bounding box center [373, 227] width 441 height 18
type input "036800462168"
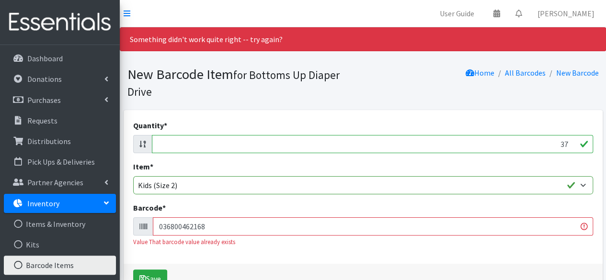
click at [133, 270] on button "Save" at bounding box center [150, 279] width 34 height 18
click at [207, 224] on input "036800462168" at bounding box center [373, 227] width 441 height 18
type input "036000564259"
click at [133, 270] on button "Save" at bounding box center [150, 279] width 34 height 18
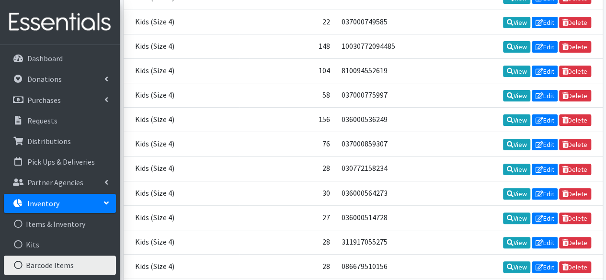
scroll to position [8679, 0]
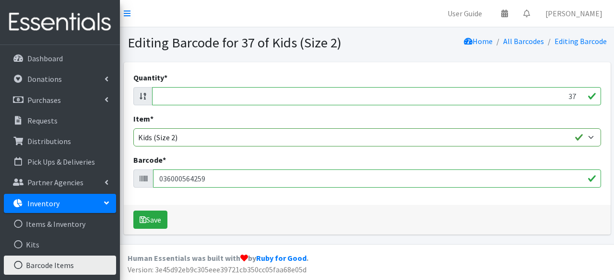
click at [523, 93] on input "37" at bounding box center [376, 96] width 449 height 18
type input "2"
type input "38"
click at [148, 216] on button "Save" at bounding box center [150, 220] width 34 height 18
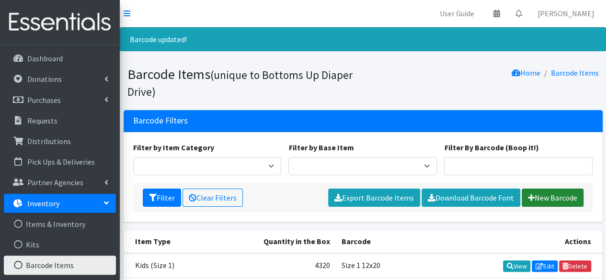
click at [531, 202] on link "New Barcode" at bounding box center [553, 198] width 62 height 18
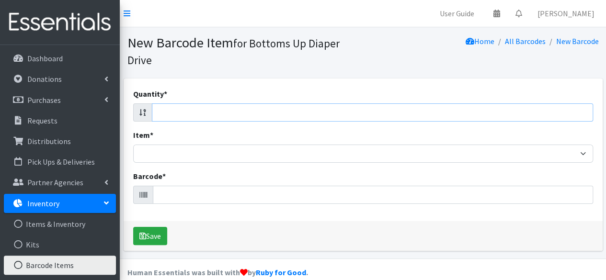
click at [318, 111] on input "Quantity *" at bounding box center [373, 113] width 442 height 18
type input "94"
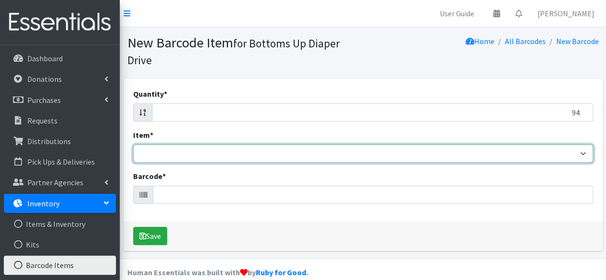
click at [241, 159] on select "Kids L/XL (60-125 lbs) Kids (Newborn) Kids (Preemie) Kids Pull-Ups Kids Pull-Up…" at bounding box center [363, 154] width 460 height 18
select select "4769"
click at [133, 145] on select "Kids L/XL (60-125 lbs) Kids (Newborn) Kids (Preemie) Kids Pull-Ups Kids Pull-Up…" at bounding box center [363, 154] width 460 height 18
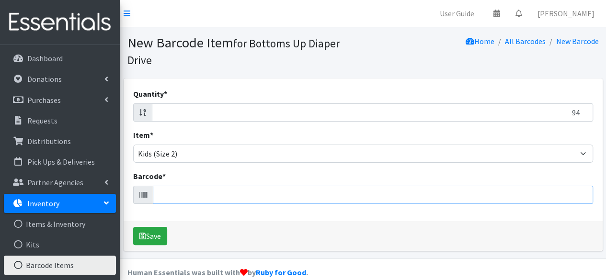
click at [182, 191] on input "Barcode *" at bounding box center [373, 195] width 441 height 18
type input "4015400264613"
click at [133, 227] on button "Save" at bounding box center [150, 236] width 34 height 18
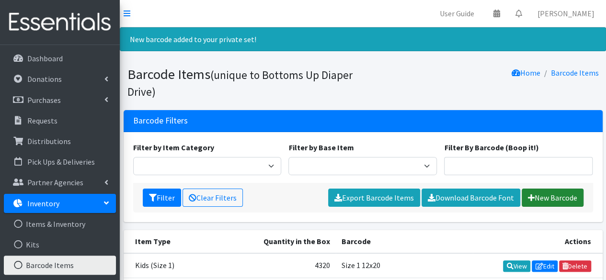
click at [551, 202] on link "New Barcode" at bounding box center [553, 198] width 62 height 18
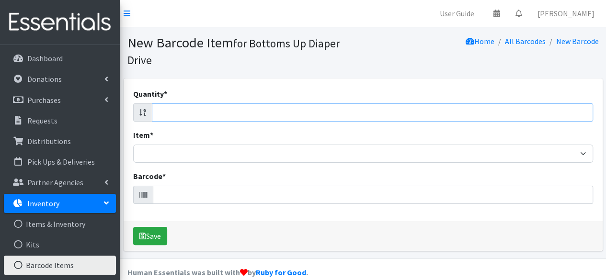
click at [243, 115] on input "Quantity *" at bounding box center [373, 113] width 442 height 18
type input "37"
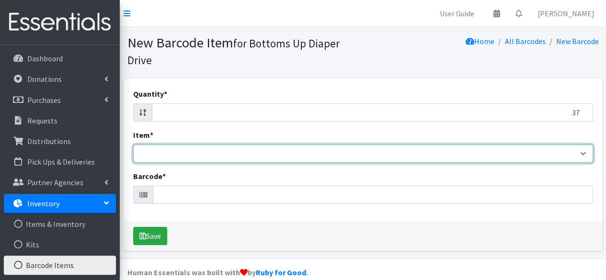
click at [214, 154] on select "Kids L/XL (60-125 lbs) Kids (Newborn) Kids (Preemie) Kids Pull-Ups Kids Pull-Up…" at bounding box center [363, 154] width 460 height 18
select select "4769"
click at [133, 145] on select "Kids L/XL (60-125 lbs) Kids (Newborn) Kids (Preemie) Kids Pull-Ups Kids Pull-Up…" at bounding box center [363, 154] width 460 height 18
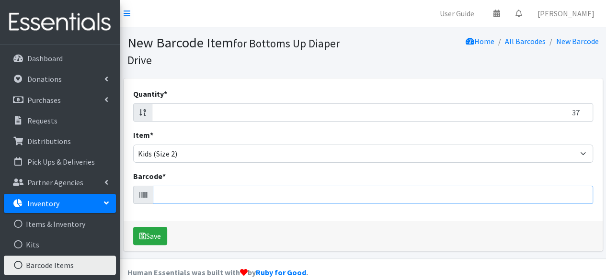
click at [181, 194] on input "Barcode *" at bounding box center [373, 195] width 441 height 18
type input "041260020858"
click at [133, 227] on button "Save" at bounding box center [150, 236] width 34 height 18
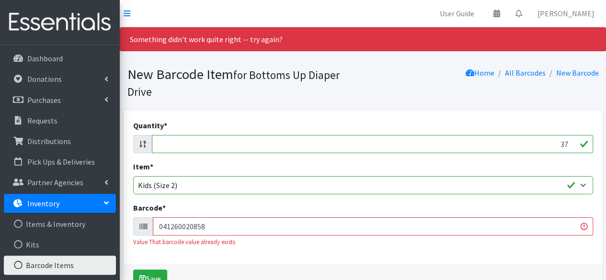
click at [190, 146] on input "37" at bounding box center [373, 144] width 442 height 18
type input "34"
click at [171, 229] on input "041260020858" at bounding box center [373, 227] width 441 height 18
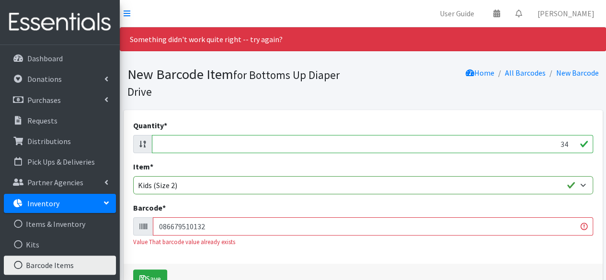
type input "086679510132"
click at [133, 270] on button "Save" at bounding box center [150, 279] width 34 height 18
click at [400, 141] on input "34" at bounding box center [373, 144] width 442 height 18
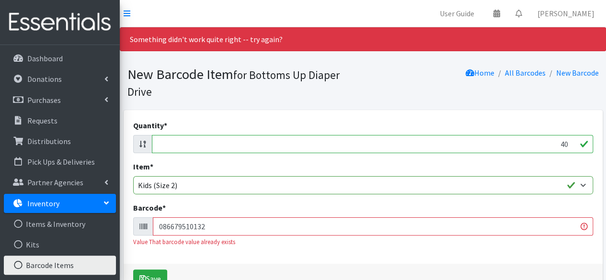
type input "40"
click at [228, 226] on input "086679510132" at bounding box center [373, 227] width 441 height 18
type input "090891951659"
click at [133, 270] on button "Save" at bounding box center [150, 279] width 34 height 18
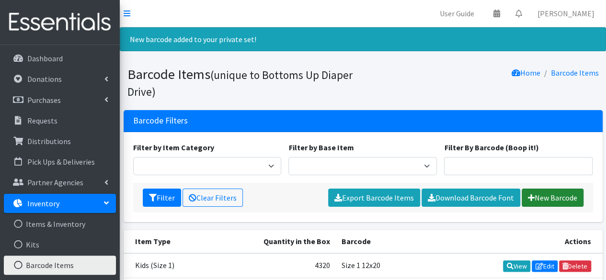
click at [544, 198] on link "New Barcode" at bounding box center [553, 198] width 62 height 18
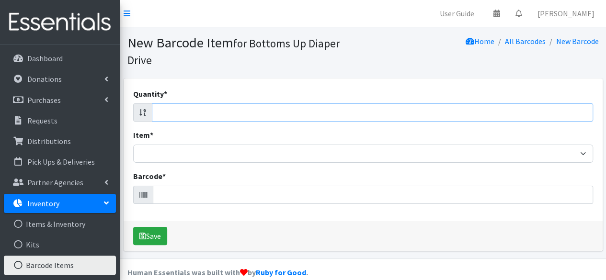
click at [448, 111] on input "Quantity *" at bounding box center [373, 113] width 442 height 18
type input "37"
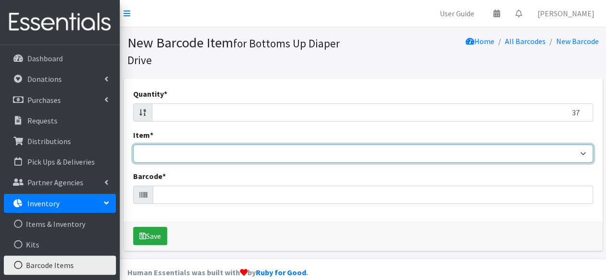
click at [288, 154] on select "Kids L/XL (60-125 lbs) Kids (Newborn) Kids (Preemie) Kids Pull-Ups Kids Pull-Up…" at bounding box center [363, 154] width 460 height 18
select select "4769"
click at [133, 145] on select "Kids L/XL (60-125 lbs) Kids (Newborn) Kids (Preemie) Kids Pull-Ups Kids Pull-Up…" at bounding box center [363, 154] width 460 height 18
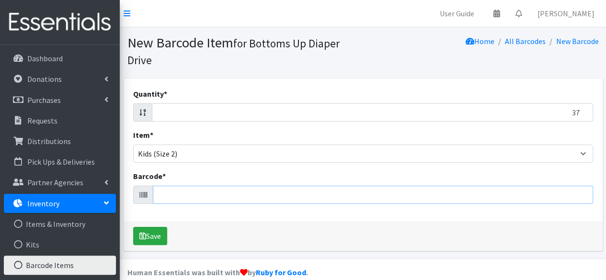
click at [179, 198] on input "Barcode *" at bounding box center [373, 195] width 441 height 18
type input "036800462168"
click at [133, 227] on button "Save" at bounding box center [150, 236] width 34 height 18
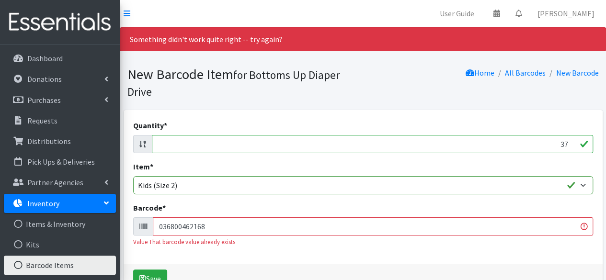
click at [177, 227] on input "036800462168" at bounding box center [373, 227] width 441 height 18
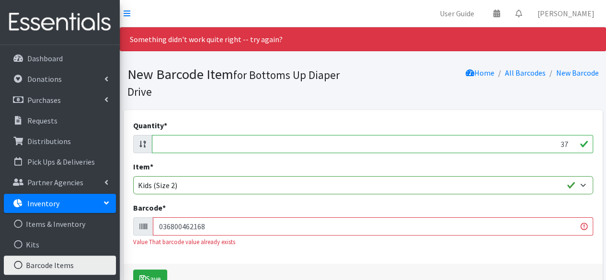
click at [177, 227] on input "036800462168" at bounding box center [373, 227] width 441 height 18
click at [315, 145] on input "37" at bounding box center [373, 144] width 442 height 18
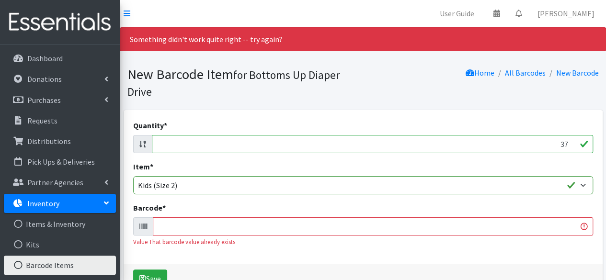
click at [315, 145] on input "37" at bounding box center [373, 144] width 442 height 18
type input "29"
click at [218, 228] on input "Barcode *" at bounding box center [373, 227] width 441 height 18
type input "036000496970"
click at [133, 270] on button "Save" at bounding box center [150, 279] width 34 height 18
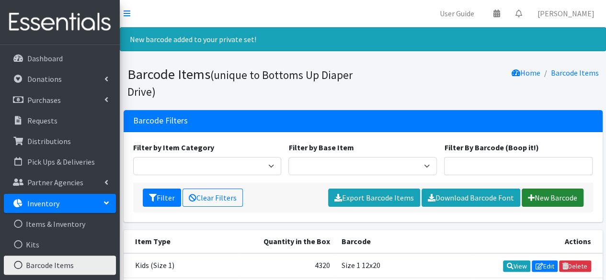
click at [532, 192] on link "New Barcode" at bounding box center [553, 198] width 62 height 18
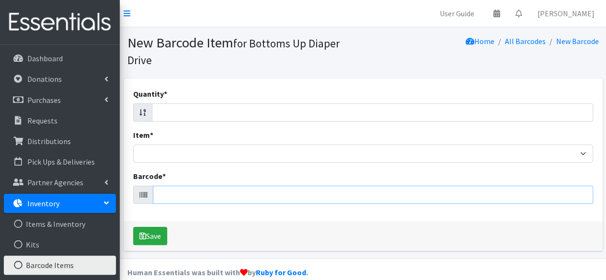
click at [274, 200] on input "Barcode *" at bounding box center [373, 195] width 441 height 18
click at [320, 94] on div "Quantity *" at bounding box center [363, 105] width 460 height 34
click at [317, 112] on input "Quantity *" at bounding box center [373, 113] width 442 height 18
type input "34"
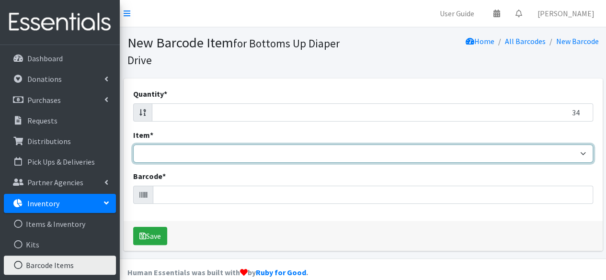
click at [268, 154] on select "Kids L/XL (60-125 lbs) Kids (Newborn) Kids (Preemie) Kids Pull-Ups Kids Pull-Up…" at bounding box center [363, 154] width 460 height 18
select select "4769"
click at [133, 145] on select "Kids L/XL (60-125 lbs) Kids (Newborn) Kids (Preemie) Kids Pull-Ups Kids Pull-Up…" at bounding box center [363, 154] width 460 height 18
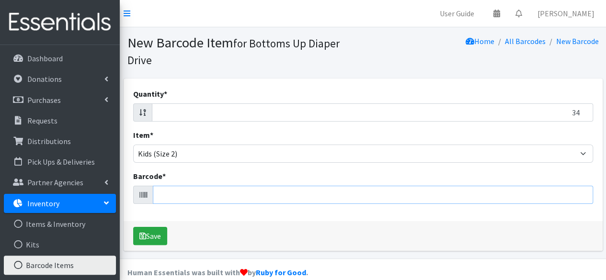
click at [188, 194] on input "Barcode *" at bounding box center [373, 195] width 441 height 18
type input "036000514698"
click at [133, 227] on button "Save" at bounding box center [150, 236] width 34 height 18
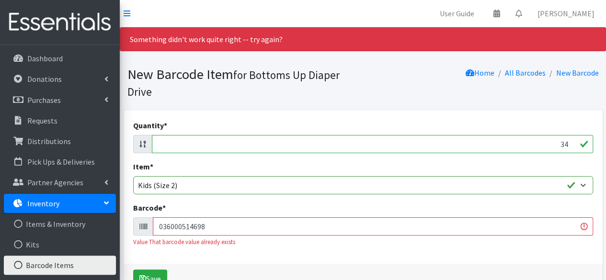
click at [300, 144] on input "34" at bounding box center [373, 144] width 442 height 18
type input "37"
click at [174, 225] on input "036000514698" at bounding box center [373, 227] width 441 height 18
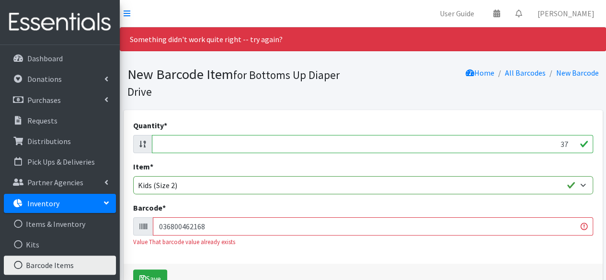
type input "036800462168"
click at [133, 270] on button "Save" at bounding box center [150, 279] width 34 height 18
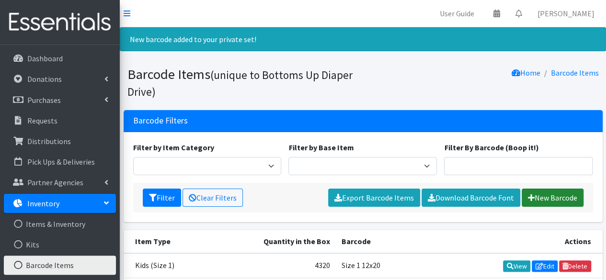
click at [534, 195] on link "New Barcode" at bounding box center [553, 198] width 62 height 18
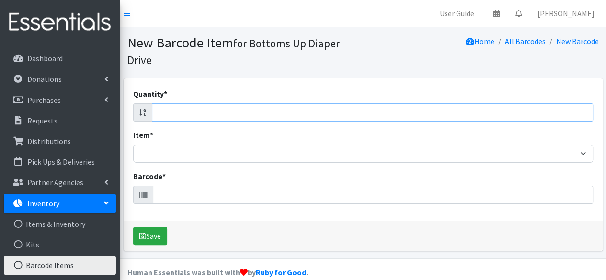
click at [237, 114] on input "Quantity *" at bounding box center [373, 113] width 442 height 18
type input "14"
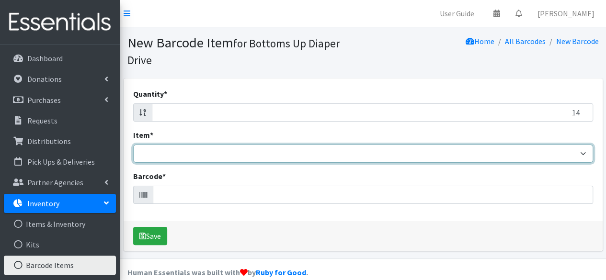
click at [187, 155] on select "Kids L/XL (60-125 lbs) Kids (Newborn) Kids (Preemie) Kids Pull-Ups Kids Pull-Up…" at bounding box center [363, 154] width 460 height 18
select select "4769"
click at [133, 145] on select "Kids L/XL (60-125 lbs) Kids (Newborn) Kids (Preemie) Kids Pull-Ups Kids Pull-Up…" at bounding box center [363, 154] width 460 height 18
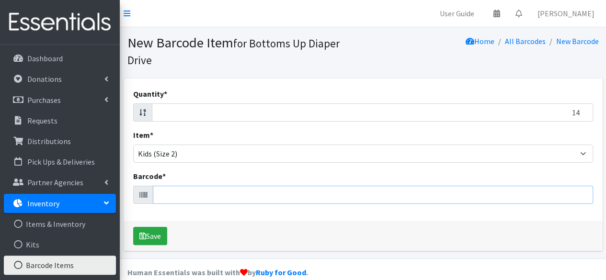
click at [164, 193] on input "Barcode *" at bounding box center [373, 195] width 441 height 18
type input "619585004114"
click at [133, 227] on button "Save" at bounding box center [150, 236] width 34 height 18
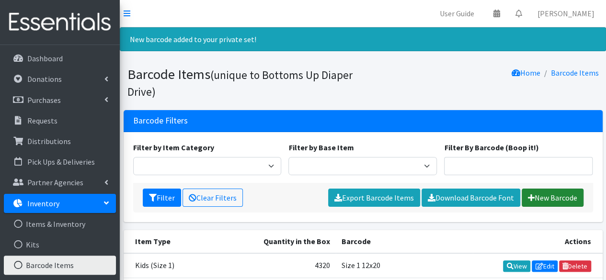
click at [544, 196] on link "New Barcode" at bounding box center [553, 198] width 62 height 18
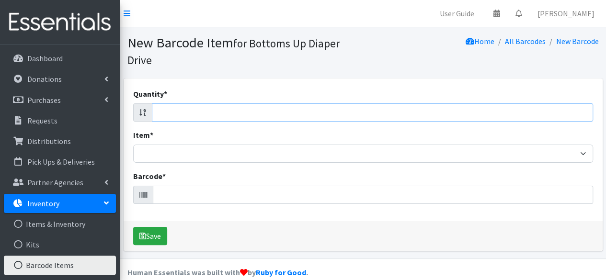
click at [460, 113] on input "Quantity *" at bounding box center [373, 113] width 442 height 18
type input "31"
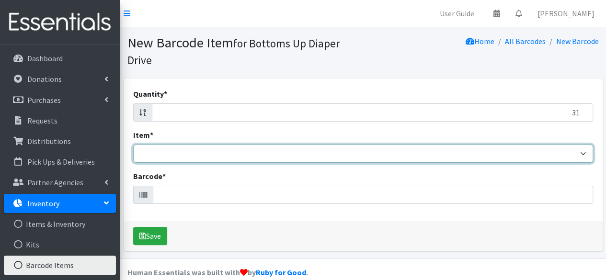
click at [404, 154] on select "Kids L/XL (60-125 lbs) Kids (Newborn) Kids (Preemie) Kids Pull-Ups Kids Pull-Up…" at bounding box center [363, 154] width 460 height 18
select select "4769"
click at [133, 145] on select "Kids L/XL (60-125 lbs) Kids (Newborn) Kids (Preemie) Kids Pull-Ups Kids Pull-Up…" at bounding box center [363, 154] width 460 height 18
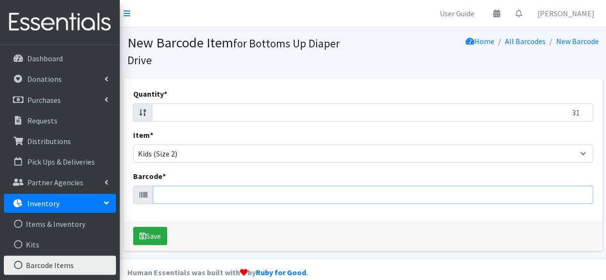
click at [241, 196] on input "Barcode *" at bounding box center [373, 195] width 441 height 18
type input "840191610523"
click at [133, 227] on button "Save" at bounding box center [150, 236] width 34 height 18
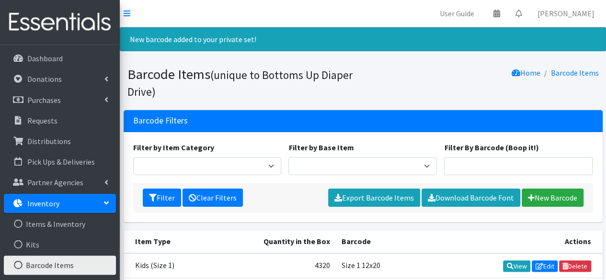
drag, startPoint x: 0, startPoint y: 0, endPoint x: 241, endPoint y: 196, distance: 310.4
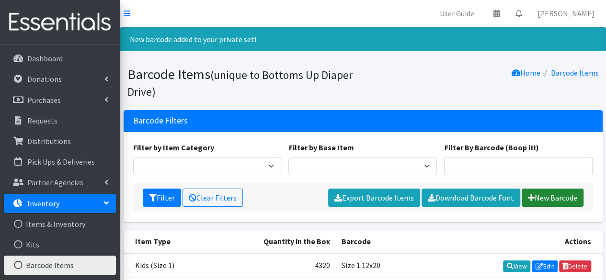
drag, startPoint x: 241, startPoint y: 196, endPoint x: 539, endPoint y: 195, distance: 298.7
click at [539, 195] on link "New Barcode" at bounding box center [553, 198] width 62 height 18
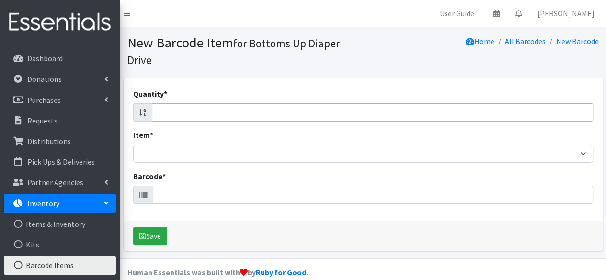
click at [243, 114] on input "Quantity *" at bounding box center [373, 113] width 442 height 18
type input "174"
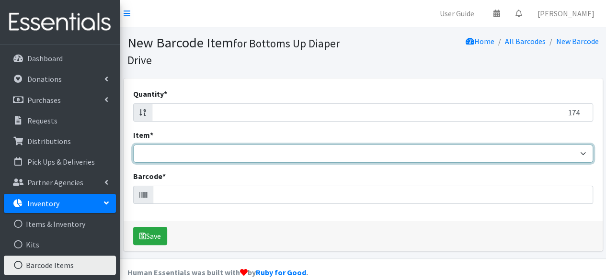
click at [167, 153] on select "Kids L/XL (60-125 lbs) Kids (Newborn) Kids (Preemie) Kids Pull-Ups Kids Pull-Up…" at bounding box center [363, 154] width 460 height 18
select select "4769"
click at [133, 145] on select "Kids L/XL (60-125 lbs) Kids (Newborn) Kids (Preemie) Kids Pull-Ups Kids Pull-Up…" at bounding box center [363, 154] width 460 height 18
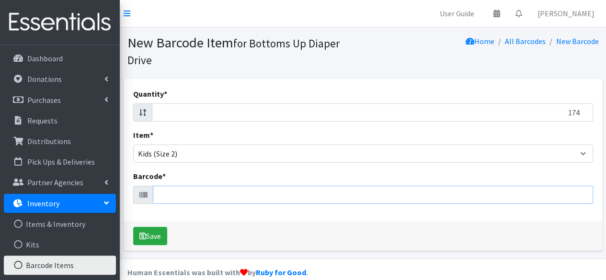
click at [165, 197] on input "Barcode *" at bounding box center [373, 195] width 441 height 18
type input "036000436341"
click at [133, 227] on button "Save" at bounding box center [150, 236] width 34 height 18
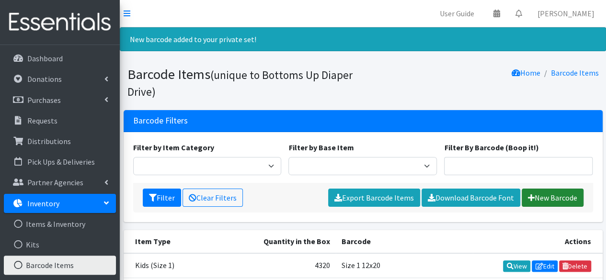
click at [553, 197] on link "New Barcode" at bounding box center [553, 198] width 62 height 18
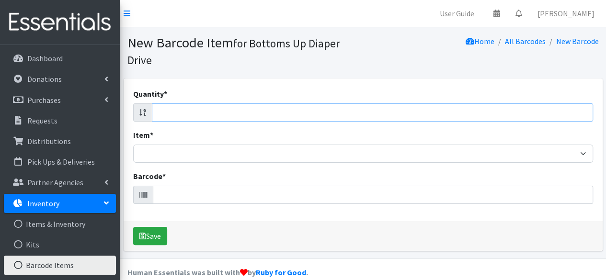
click at [251, 111] on input "Quantity *" at bounding box center [373, 113] width 442 height 18
type input "112"
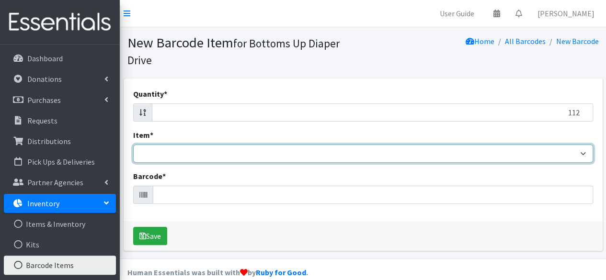
click at [218, 157] on select "Kids L/XL (60-125 lbs) Kids (Newborn) Kids (Preemie) Kids Pull-Ups Kids Pull-Up…" at bounding box center [363, 154] width 460 height 18
select select "4769"
click at [133, 145] on select "Kids L/XL (60-125 lbs) Kids (Newborn) Kids (Preemie) Kids Pull-Ups Kids Pull-Up…" at bounding box center [363, 154] width 460 height 18
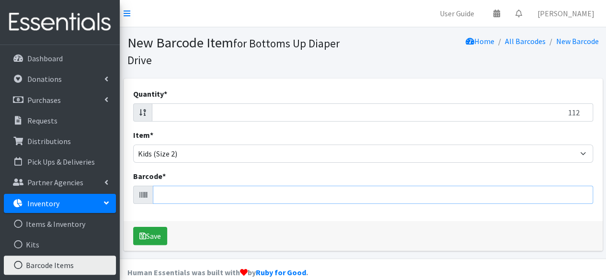
click at [205, 196] on input "Barcode *" at bounding box center [373, 195] width 441 height 18
type input "196633911957"
click at [133, 227] on button "Save" at bounding box center [150, 236] width 34 height 18
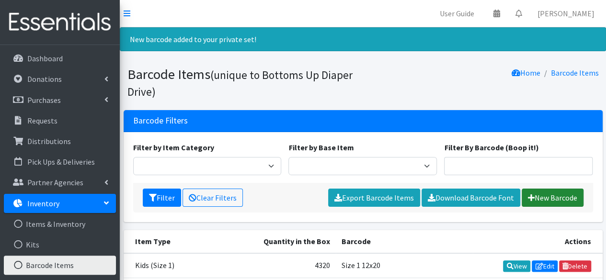
click at [544, 194] on link "New Barcode" at bounding box center [553, 198] width 62 height 18
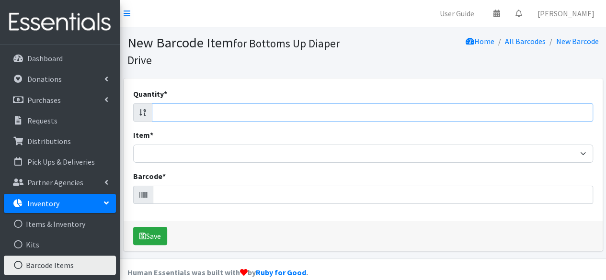
click at [281, 111] on input "Quantity *" at bounding box center [373, 113] width 442 height 18
type input "116"
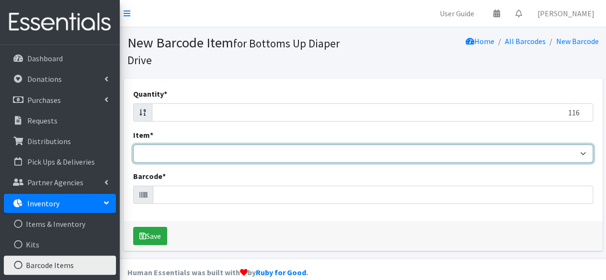
click at [268, 153] on select "Kids L/XL (60-125 lbs) Kids (Newborn) Kids (Preemie) Kids Pull-Ups Kids Pull-Up…" at bounding box center [363, 154] width 460 height 18
select select "4769"
click at [133, 145] on select "Kids L/XL (60-125 lbs) Kids (Newborn) Kids (Preemie) Kids Pull-Ups Kids Pull-Up…" at bounding box center [363, 154] width 460 height 18
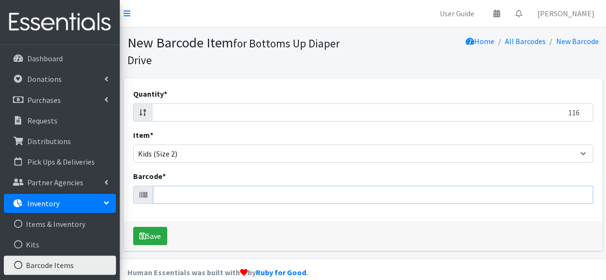
click at [206, 193] on input "Barcode *" at bounding box center [373, 195] width 441 height 18
type input "036000564334"
click at [133, 227] on button "Save" at bounding box center [150, 236] width 34 height 18
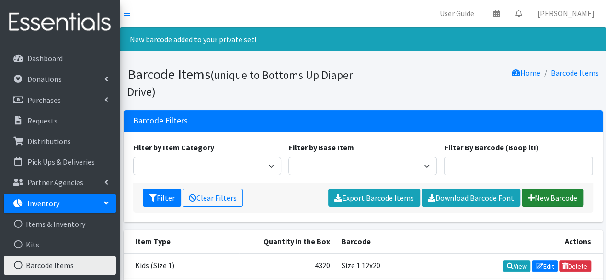
click at [535, 193] on link "New Barcode" at bounding box center [553, 198] width 62 height 18
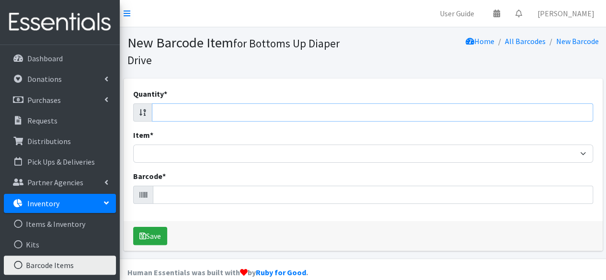
click at [448, 112] on input "Quantity *" at bounding box center [373, 113] width 442 height 18
type input "29"
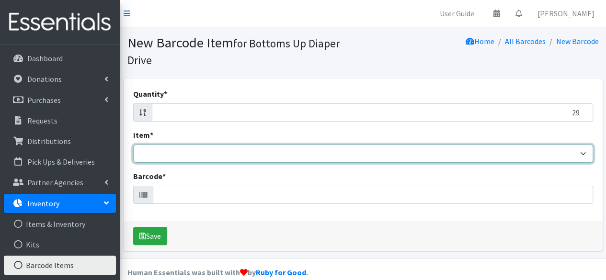
click at [194, 157] on select "Kids L/XL (60-125 lbs) Kids (Newborn) Kids (Preemie) Kids Pull-Ups Kids Pull-Up…" at bounding box center [363, 154] width 460 height 18
select select "4769"
click at [133, 145] on select "Kids L/XL (60-125 lbs) Kids (Newborn) Kids (Preemie) Kids Pull-Ups Kids Pull-Up…" at bounding box center [363, 154] width 460 height 18
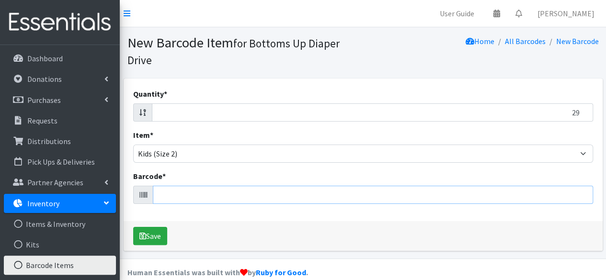
click at [194, 197] on input "Barcode *" at bounding box center [373, 195] width 441 height 18
type input "036000496970"
click at [133, 227] on button "Save" at bounding box center [150, 236] width 34 height 18
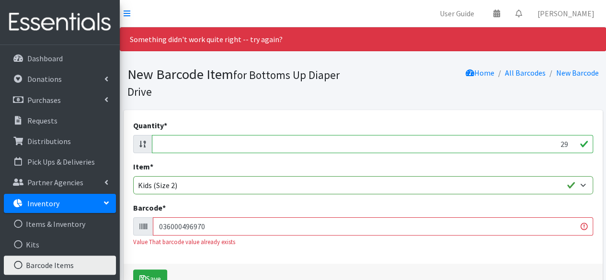
click at [459, 146] on input "29" at bounding box center [373, 144] width 442 height 18
type input "34"
click at [190, 229] on input "036000496970" at bounding box center [373, 227] width 441 height 18
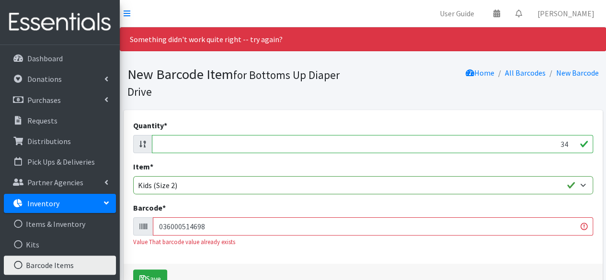
type input "036000514698"
click at [133, 270] on button "Save" at bounding box center [150, 279] width 34 height 18
click at [290, 144] on input "34" at bounding box center [373, 144] width 442 height 18
click at [291, 141] on input "34" at bounding box center [373, 144] width 442 height 18
click at [291, 141] on input "4034" at bounding box center [373, 144] width 442 height 18
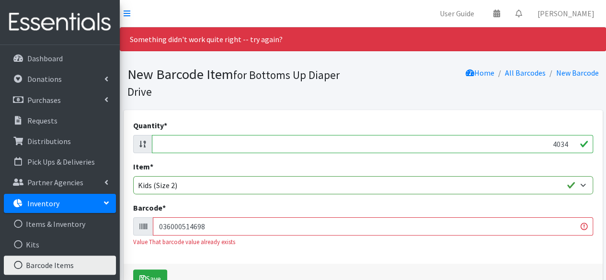
click at [291, 141] on input "4034" at bounding box center [373, 144] width 442 height 18
type input "40"
click at [190, 227] on input "036000514698" at bounding box center [373, 227] width 441 height 18
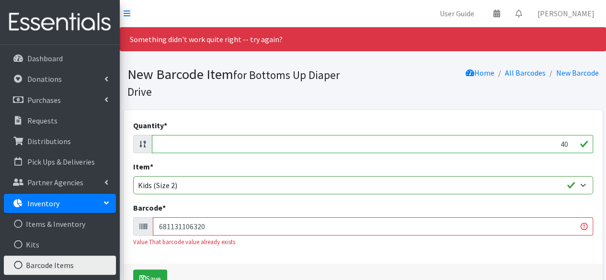
type input "681131106320"
click at [133, 270] on button "Save" at bounding box center [150, 279] width 34 height 18
click at [314, 148] on input "40" at bounding box center [373, 144] width 442 height 18
type input "84"
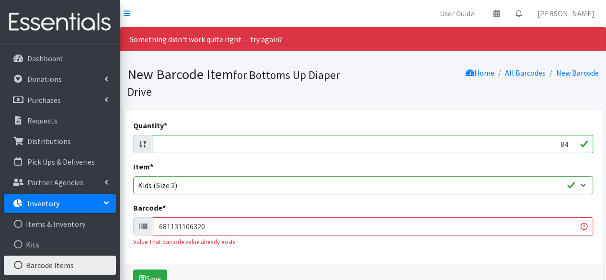
click at [272, 226] on input "681131106320" at bounding box center [373, 227] width 441 height 18
type input "036000494990"
click at [133, 270] on button "Save" at bounding box center [150, 279] width 34 height 18
click at [325, 148] on input "84" at bounding box center [373, 144] width 442 height 18
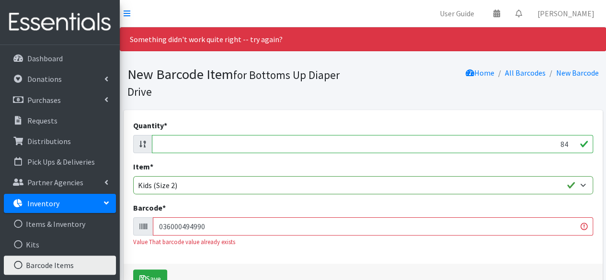
click at [325, 148] on input "84" at bounding box center [373, 144] width 442 height 18
type input "38"
click at [178, 225] on input "036000494990" at bounding box center [373, 227] width 441 height 18
type input "030772158128"
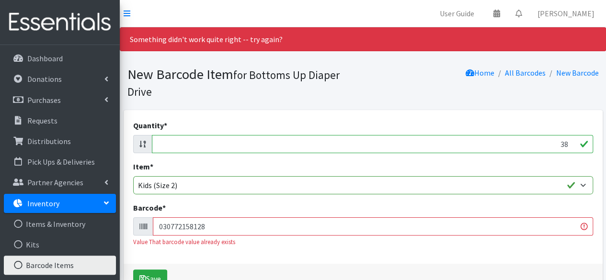
click at [133, 270] on button "Save" at bounding box center [150, 279] width 34 height 18
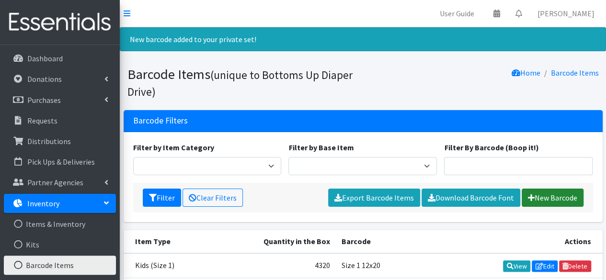
click at [549, 197] on link "New Barcode" at bounding box center [553, 198] width 62 height 18
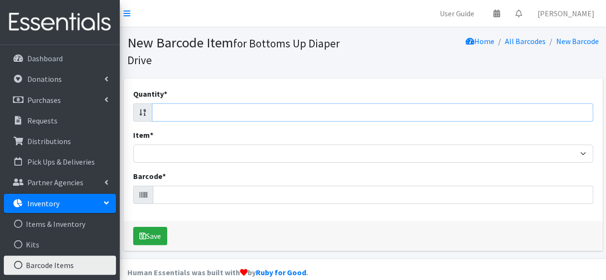
click at [502, 120] on input "Quantity *" at bounding box center [373, 113] width 442 height 18
type input "148"
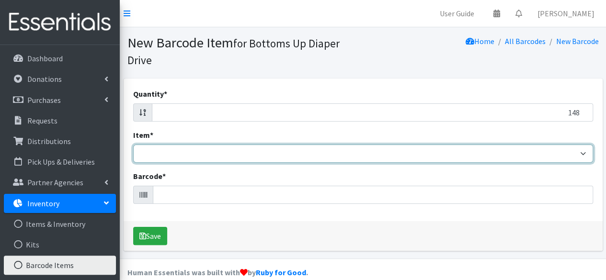
click at [329, 157] on select "Kids L/XL (60-125 lbs) Kids (Newborn) Kids (Preemie) Kids Pull-Ups Kids Pull-Up…" at bounding box center [363, 154] width 460 height 18
select select "4769"
click at [133, 145] on select "Kids L/XL (60-125 lbs) Kids (Newborn) Kids (Preemie) Kids Pull-Ups Kids Pull-Up…" at bounding box center [363, 154] width 460 height 18
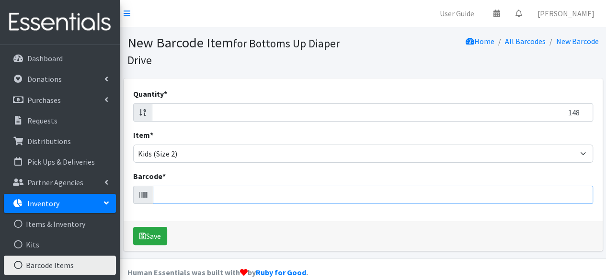
click at [256, 195] on input "Barcode *" at bounding box center [373, 195] width 441 height 18
type input "037000832058"
click at [133, 227] on button "Save" at bounding box center [150, 236] width 34 height 18
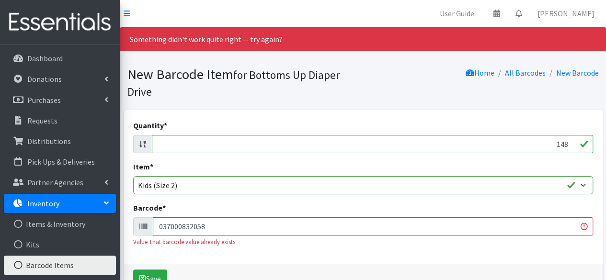
click at [268, 139] on input "148" at bounding box center [373, 144] width 442 height 18
type input "2"
type input "32"
click at [183, 227] on input "037000832058" at bounding box center [373, 227] width 441 height 18
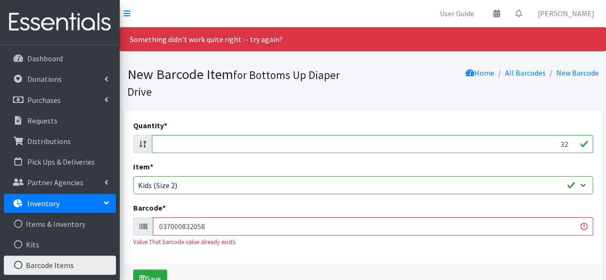
click at [183, 227] on input "037000832058" at bounding box center [373, 227] width 441 height 18
type input "810049810030"
click at [133, 270] on button "Save" at bounding box center [150, 279] width 34 height 18
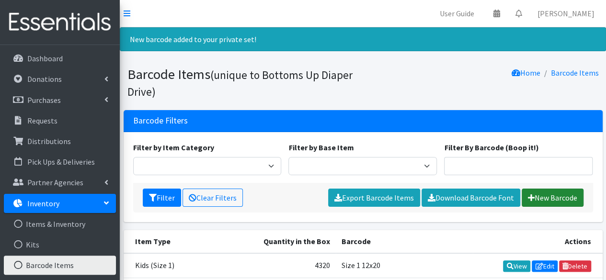
click at [542, 192] on link "New Barcode" at bounding box center [553, 198] width 62 height 18
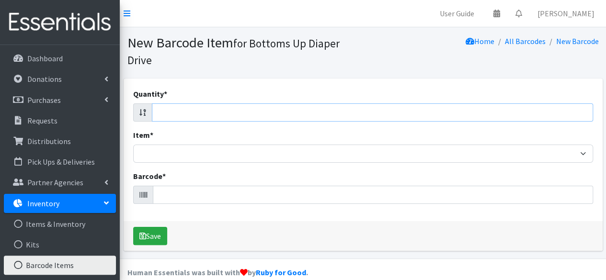
click at [269, 113] on input "Quantity *" at bounding box center [373, 113] width 442 height 18
type input "25"
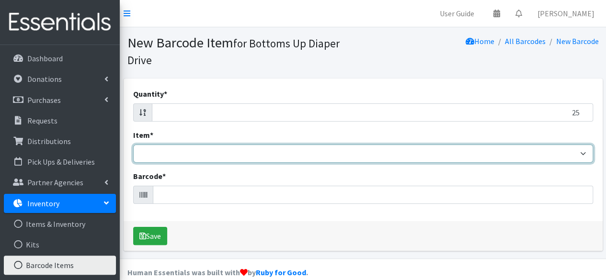
click at [172, 149] on select "Kids L/XL (60-125 lbs) Kids (Newborn) Kids (Preemie) Kids Pull-Ups Kids Pull-Up…" at bounding box center [363, 154] width 460 height 18
select select "4769"
click at [133, 145] on select "Kids L/XL (60-125 lbs) Kids (Newborn) Kids (Preemie) Kids Pull-Ups Kids Pull-Up…" at bounding box center [363, 154] width 460 height 18
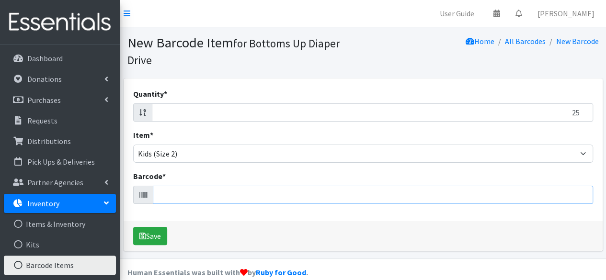
click at [163, 197] on input "Barcode *" at bounding box center [373, 195] width 441 height 18
type input "090891952137"
click at [133, 227] on button "Save" at bounding box center [150, 236] width 34 height 18
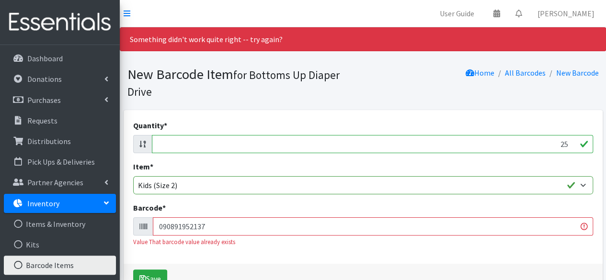
click at [265, 141] on input "25" at bounding box center [373, 144] width 442 height 18
type input "32"
click at [217, 229] on input "090891952137" at bounding box center [373, 227] width 441 height 18
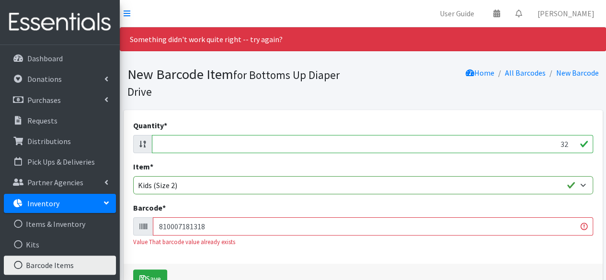
type input "810007181318"
click at [133, 270] on button "Save" at bounding box center [150, 279] width 34 height 18
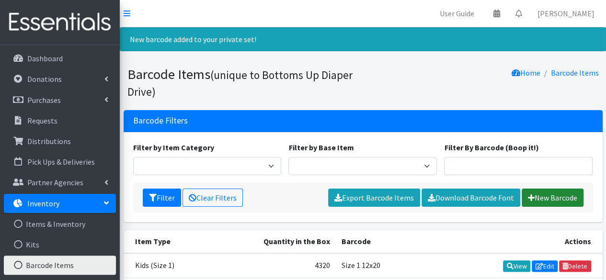
click at [545, 192] on link "New Barcode" at bounding box center [553, 198] width 62 height 18
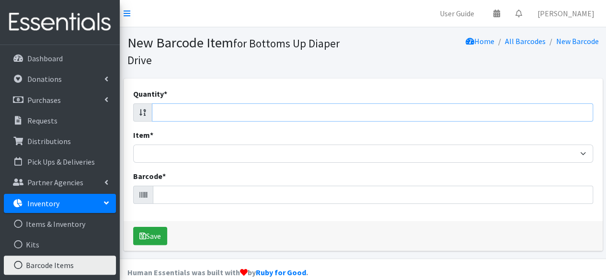
click at [464, 110] on input "Quantity *" at bounding box center [373, 113] width 442 height 18
type input "38"
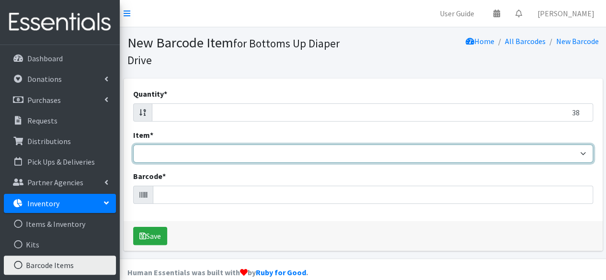
click at [339, 151] on select "Kids L/XL (60-125 lbs) Kids (Newborn) Kids (Preemie) Kids Pull-Ups Kids Pull-Up…" at bounding box center [363, 154] width 460 height 18
select select "4769"
click at [133, 145] on select "Kids L/XL (60-125 lbs) Kids (Newborn) Kids (Preemie) Kids Pull-Ups Kids Pull-Up…" at bounding box center [363, 154] width 460 height 18
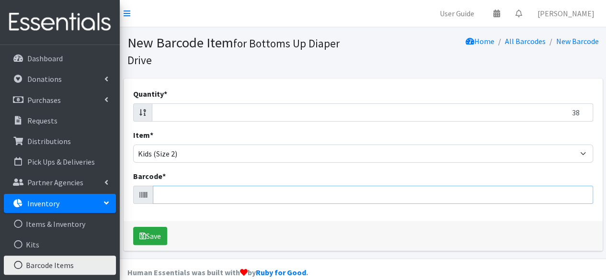
click at [189, 199] on input "Barcode *" at bounding box center [373, 195] width 441 height 18
type input "030772158128"
click at [133, 227] on button "Save" at bounding box center [150, 236] width 34 height 18
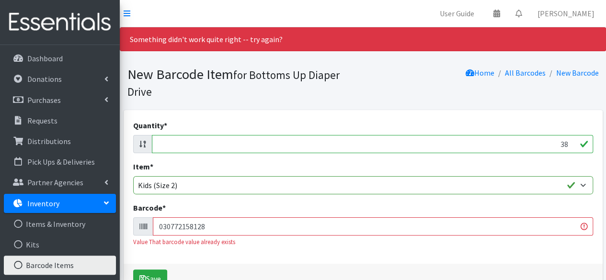
click at [513, 143] on input "38" at bounding box center [373, 144] width 442 height 18
click at [188, 228] on input "030772158128" at bounding box center [373, 227] width 441 height 18
click at [217, 143] on input "40" at bounding box center [373, 144] width 442 height 18
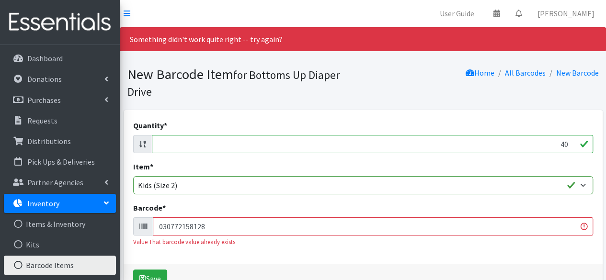
click at [217, 143] on input "40" at bounding box center [373, 144] width 442 height 18
type input "37"
click at [181, 226] on input "030772158128" at bounding box center [373, 227] width 441 height 18
type input "037000862093"
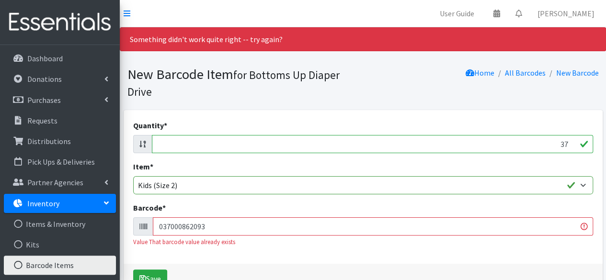
click at [133, 270] on button "Save" at bounding box center [150, 279] width 34 height 18
click at [312, 147] on input "37" at bounding box center [373, 144] width 442 height 18
type input "19"
click at [230, 230] on input "037000862093" at bounding box center [373, 227] width 441 height 18
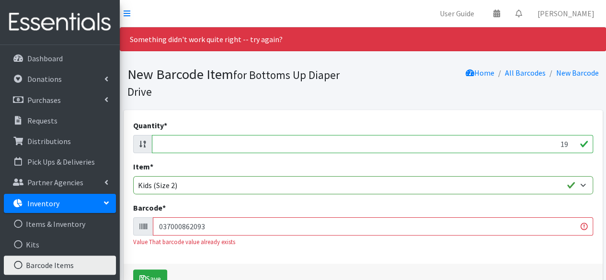
click at [230, 230] on input "037000862093" at bounding box center [373, 227] width 441 height 18
type input "036000496802"
click at [133, 270] on button "Save" at bounding box center [150, 279] width 34 height 18
click at [287, 146] on input "19" at bounding box center [373, 144] width 442 height 18
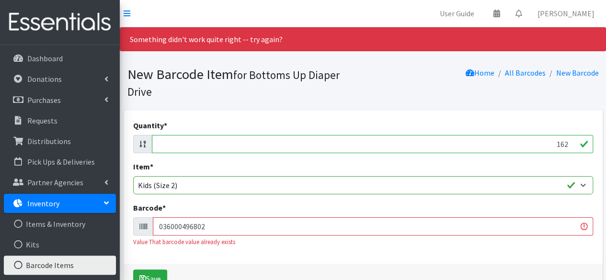
type input "162"
click at [186, 225] on input "036000496802" at bounding box center [373, 227] width 441 height 18
type input "086679510200"
click at [133, 270] on button "Save" at bounding box center [150, 279] width 34 height 18
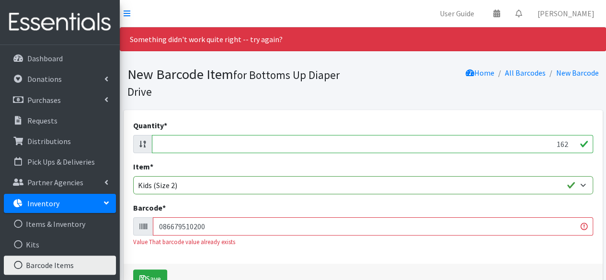
click at [223, 140] on input "162" at bounding box center [373, 144] width 442 height 18
type input "116"
click at [183, 225] on input "086679510200" at bounding box center [373, 227] width 441 height 18
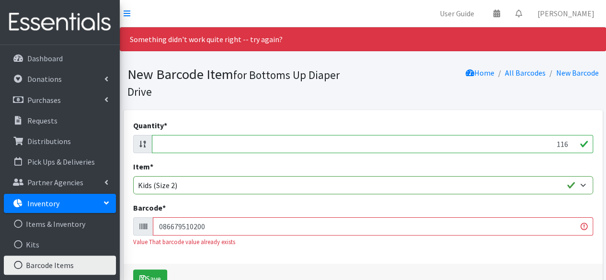
click at [183, 225] on input "086679510200" at bounding box center [373, 227] width 441 height 18
type input "00036000564334"
click at [133, 270] on button "Save" at bounding box center [150, 279] width 34 height 18
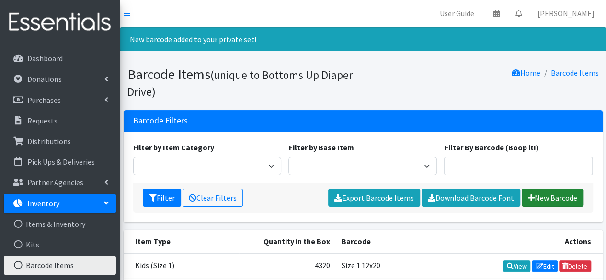
click at [541, 198] on link "New Barcode" at bounding box center [553, 198] width 62 height 18
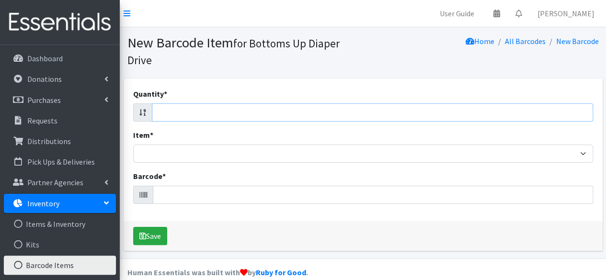
click at [460, 120] on input "Quantity *" at bounding box center [373, 113] width 442 height 18
type input "100"
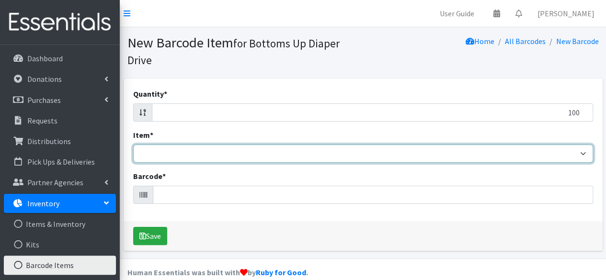
click at [226, 152] on select "Kids L/XL (60-125 lbs) Kids (Newborn) Kids (Preemie) Kids Pull-Ups Kids Pull-Up…" at bounding box center [363, 154] width 460 height 18
select select "4769"
click at [133, 145] on select "Kids L/XL (60-125 lbs) Kids (Newborn) Kids (Preemie) Kids Pull-Ups Kids Pull-Up…" at bounding box center [363, 154] width 460 height 18
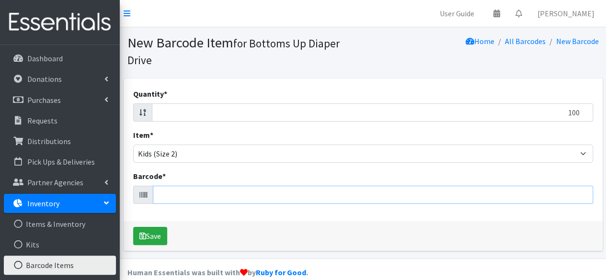
click at [202, 198] on input "Barcode *" at bounding box center [373, 195] width 441 height 18
type input "036000546460"
click at [133, 227] on button "Save" at bounding box center [150, 236] width 34 height 18
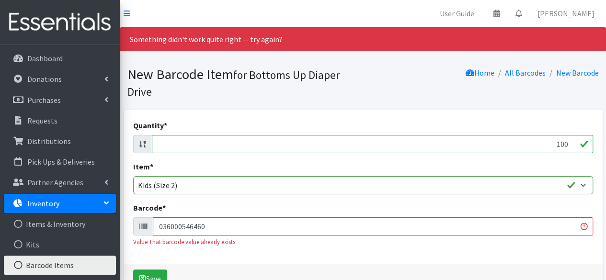
click at [195, 146] on input "100" at bounding box center [373, 144] width 442 height 18
type input "108"
click at [174, 229] on input "036000546460" at bounding box center [373, 227] width 441 height 18
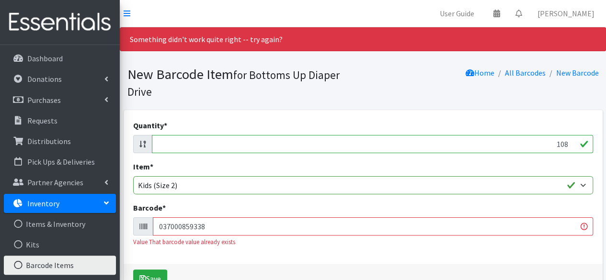
type input "037000859338"
click at [133, 270] on button "Save" at bounding box center [150, 279] width 34 height 18
click at [188, 144] on input "108" at bounding box center [373, 144] width 442 height 18
type input "112"
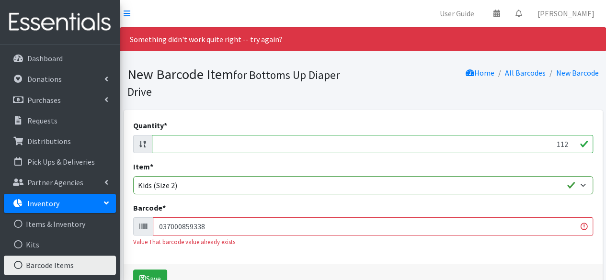
click at [206, 226] on input "037000859338" at bounding box center [373, 227] width 441 height 18
type input "196633911957"
click at [133, 270] on button "Save" at bounding box center [150, 279] width 34 height 18
click at [273, 141] on input "112" at bounding box center [373, 144] width 442 height 18
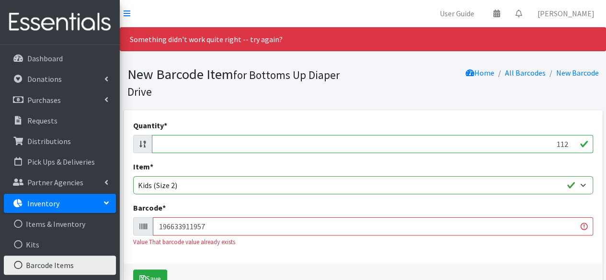
click at [273, 141] on input "112" at bounding box center [373, 144] width 442 height 18
type input "74"
click at [225, 228] on input "196633911957" at bounding box center [373, 227] width 441 height 18
type input "810115612452"
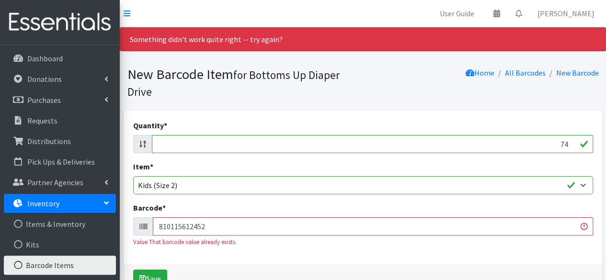
click at [133, 270] on button "Save" at bounding box center [150, 279] width 34 height 18
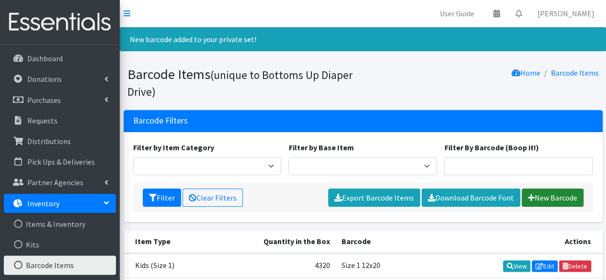
click at [550, 197] on link "New Barcode" at bounding box center [553, 198] width 62 height 18
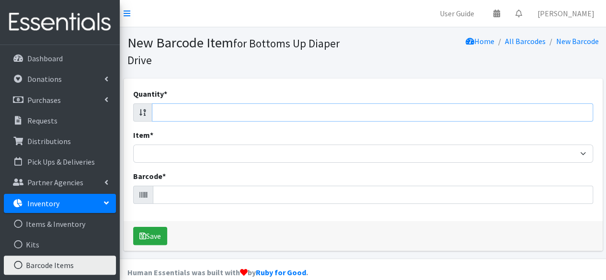
click at [418, 111] on input "Quantity *" at bounding box center [373, 113] width 442 height 18
type input "40"
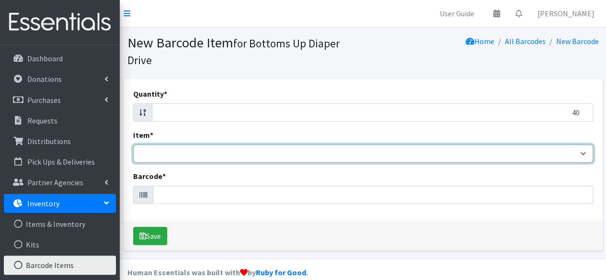
click at [262, 154] on select "Kids L/XL (60-125 lbs) Kids (Newborn) Kids (Preemie) Kids Pull-Ups Kids Pull-Up…" at bounding box center [363, 154] width 460 height 18
click at [133, 145] on select "Kids L/XL (60-125 lbs) Kids (Newborn) Kids (Preemie) Kids Pull-Ups Kids Pull-Up…" at bounding box center [363, 154] width 460 height 18
click at [194, 156] on select "Kids L/XL (60-125 lbs) Kids (Newborn) Kids (Preemie) Kids Pull-Ups Kids Pull-Up…" at bounding box center [363, 154] width 460 height 18
select select "4769"
click at [133, 145] on select "Kids L/XL (60-125 lbs) Kids (Newborn) Kids (Preemie) Kids Pull-Ups Kids Pull-Up…" at bounding box center [363, 154] width 460 height 18
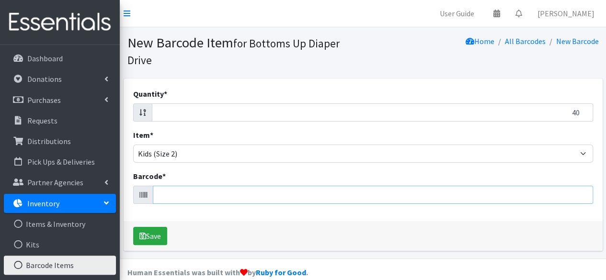
click at [167, 197] on input "Barcode *" at bounding box center [373, 195] width 441 height 18
type input "037000859239"
click at [133, 227] on button "Save" at bounding box center [150, 236] width 34 height 18
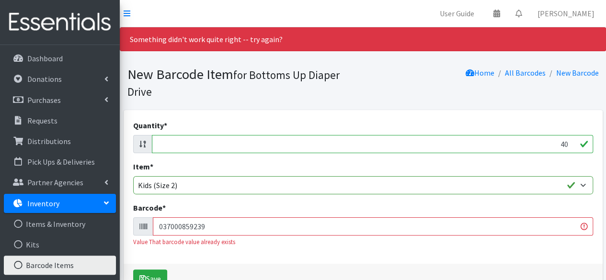
click at [206, 227] on input "037000859239" at bounding box center [373, 227] width 441 height 18
type input "681131106320"
click at [133, 270] on button "Save" at bounding box center [150, 279] width 34 height 18
click at [240, 146] on input "40" at bounding box center [373, 144] width 442 height 18
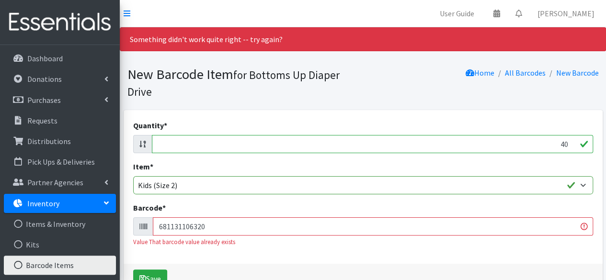
click at [240, 146] on input "40" at bounding box center [373, 144] width 442 height 18
type input "38"
click at [245, 228] on input "681131106320" at bounding box center [373, 227] width 441 height 18
type input "4061462208959"
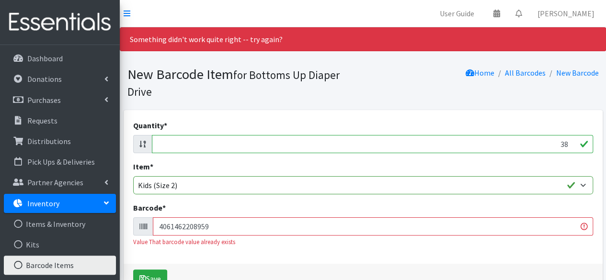
click at [133, 270] on button "Save" at bounding box center [150, 279] width 34 height 18
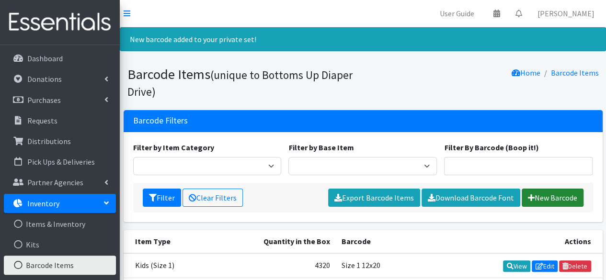
click at [548, 200] on link "New Barcode" at bounding box center [553, 198] width 62 height 18
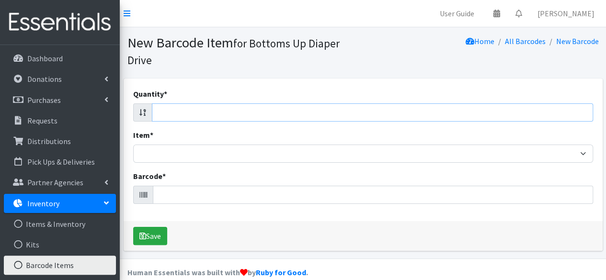
click at [276, 108] on input "Quantity *" at bounding box center [373, 113] width 442 height 18
type input "34"
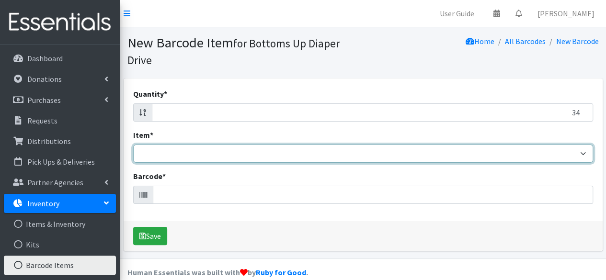
click at [208, 154] on select "Kids L/XL (60-125 lbs) Kids (Newborn) Kids (Preemie) Kids Pull-Ups Kids Pull-Up…" at bounding box center [363, 154] width 460 height 18
select select "4769"
click at [133, 145] on select "Kids L/XL (60-125 lbs) Kids (Newborn) Kids (Preemie) Kids Pull-Ups Kids Pull-Up…" at bounding box center [363, 154] width 460 height 18
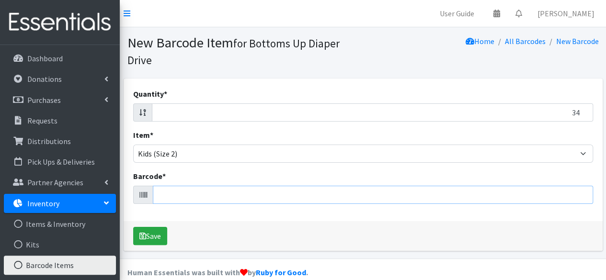
click at [191, 194] on input "Barcode *" at bounding box center [373, 195] width 441 height 18
type input "192253001689"
click at [133, 227] on button "Save" at bounding box center [150, 236] width 34 height 18
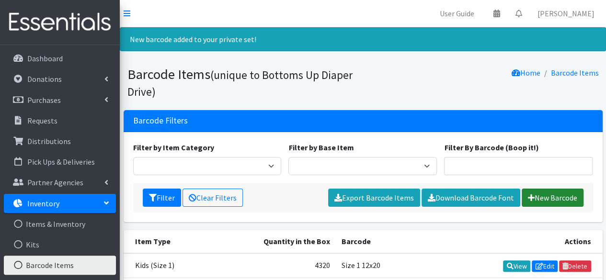
click at [541, 194] on link "New Barcode" at bounding box center [553, 198] width 62 height 18
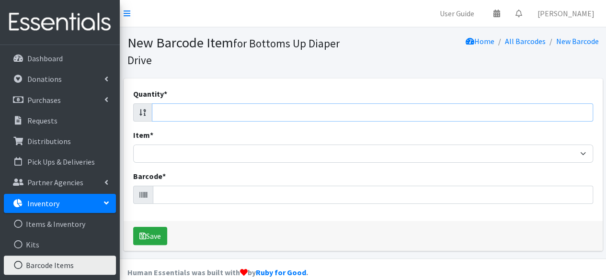
click at [518, 117] on input "Quantity *" at bounding box center [373, 113] width 442 height 18
type input "29"
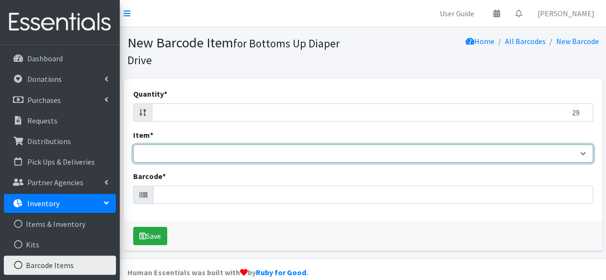
click at [347, 152] on select "Kids L/XL (60-125 lbs) Kids (Newborn) Kids (Preemie) Kids Pull-Ups Kids Pull-Up…" at bounding box center [363, 154] width 460 height 18
select select "4769"
click at [133, 145] on select "Kids L/XL (60-125 lbs) Kids (Newborn) Kids (Preemie) Kids Pull-Ups Kids Pull-Up…" at bounding box center [363, 154] width 460 height 18
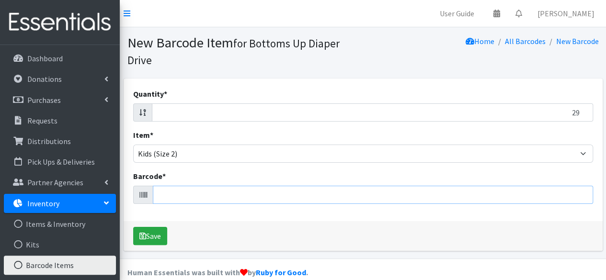
click at [207, 189] on input "Barcode *" at bounding box center [373, 195] width 441 height 18
type input "5060766311135"
click at [133, 227] on button "Save" at bounding box center [150, 236] width 34 height 18
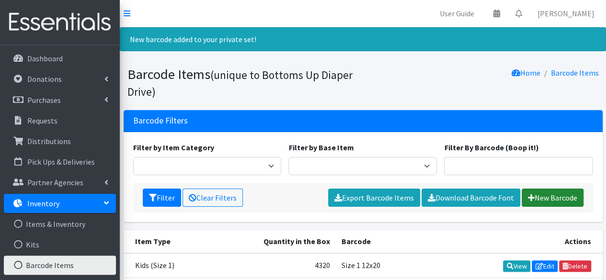
click at [528, 196] on icon at bounding box center [531, 198] width 7 height 8
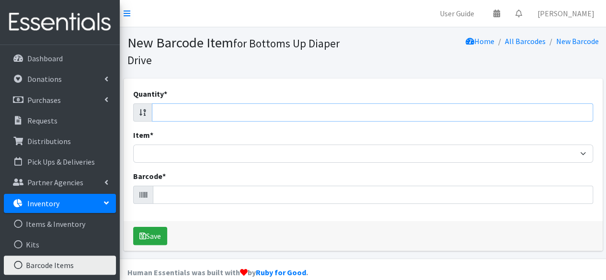
click at [344, 115] on input "Quantity *" at bounding box center [373, 113] width 442 height 18
type input "42"
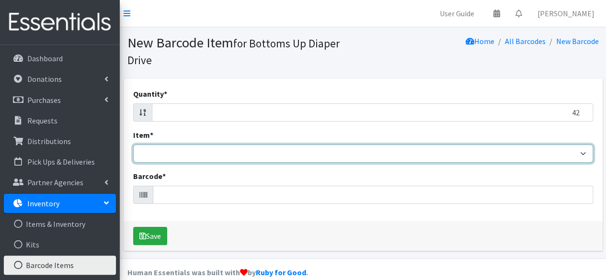
click at [293, 157] on select "Kids L/XL (60-125 lbs) Kids (Newborn) Kids (Preemie) Kids Pull-Ups Kids Pull-Up…" at bounding box center [363, 154] width 460 height 18
select select "4769"
click at [133, 145] on select "Kids L/XL (60-125 lbs) Kids (Newborn) Kids (Preemie) Kids Pull-Ups Kids Pull-Up…" at bounding box center [363, 154] width 460 height 18
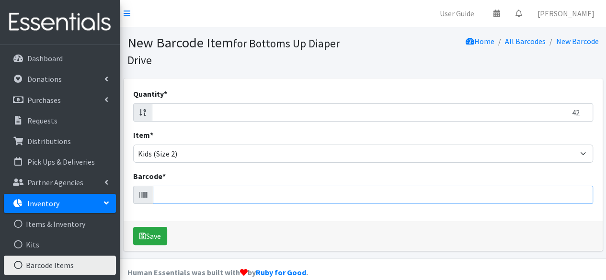
click at [180, 199] on input "Barcode *" at bounding box center [373, 195] width 441 height 18
type input "090891952229"
click at [133, 227] on button "Save" at bounding box center [150, 236] width 34 height 18
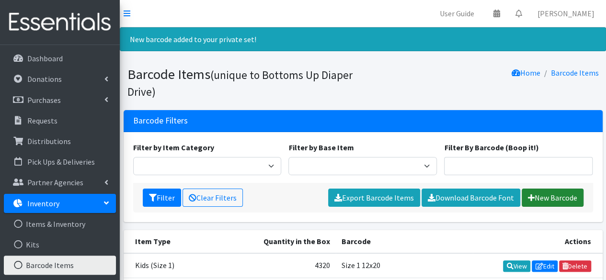
click at [552, 202] on link "New Barcode" at bounding box center [553, 198] width 62 height 18
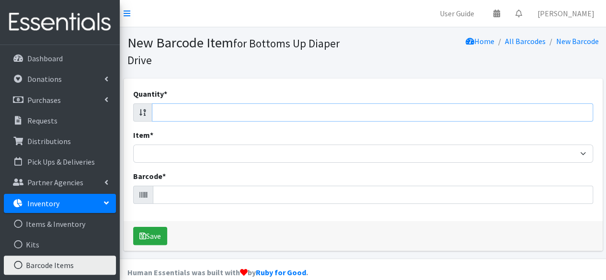
click at [273, 114] on input "Quantity *" at bounding box center [373, 113] width 442 height 18
type input "37"
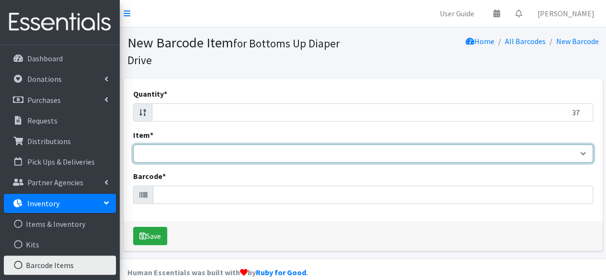
click at [224, 151] on select "Kids L/XL (60-125 lbs) Kids (Newborn) Kids (Preemie) Kids Pull-Ups Kids Pull-Up…" at bounding box center [363, 154] width 460 height 18
select select "4769"
click at [133, 145] on select "Kids L/XL (60-125 lbs) Kids (Newborn) Kids (Preemie) Kids Pull-Ups Kids Pull-Up…" at bounding box center [363, 154] width 460 height 18
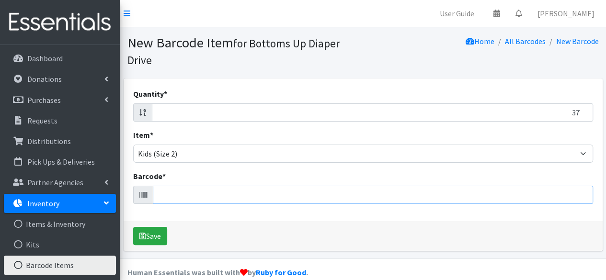
click at [193, 194] on input "Barcode *" at bounding box center [373, 195] width 441 height 18
type input "036800462168"
click at [133, 227] on button "Save" at bounding box center [150, 236] width 34 height 18
